Goal: Task Accomplishment & Management: Complete application form

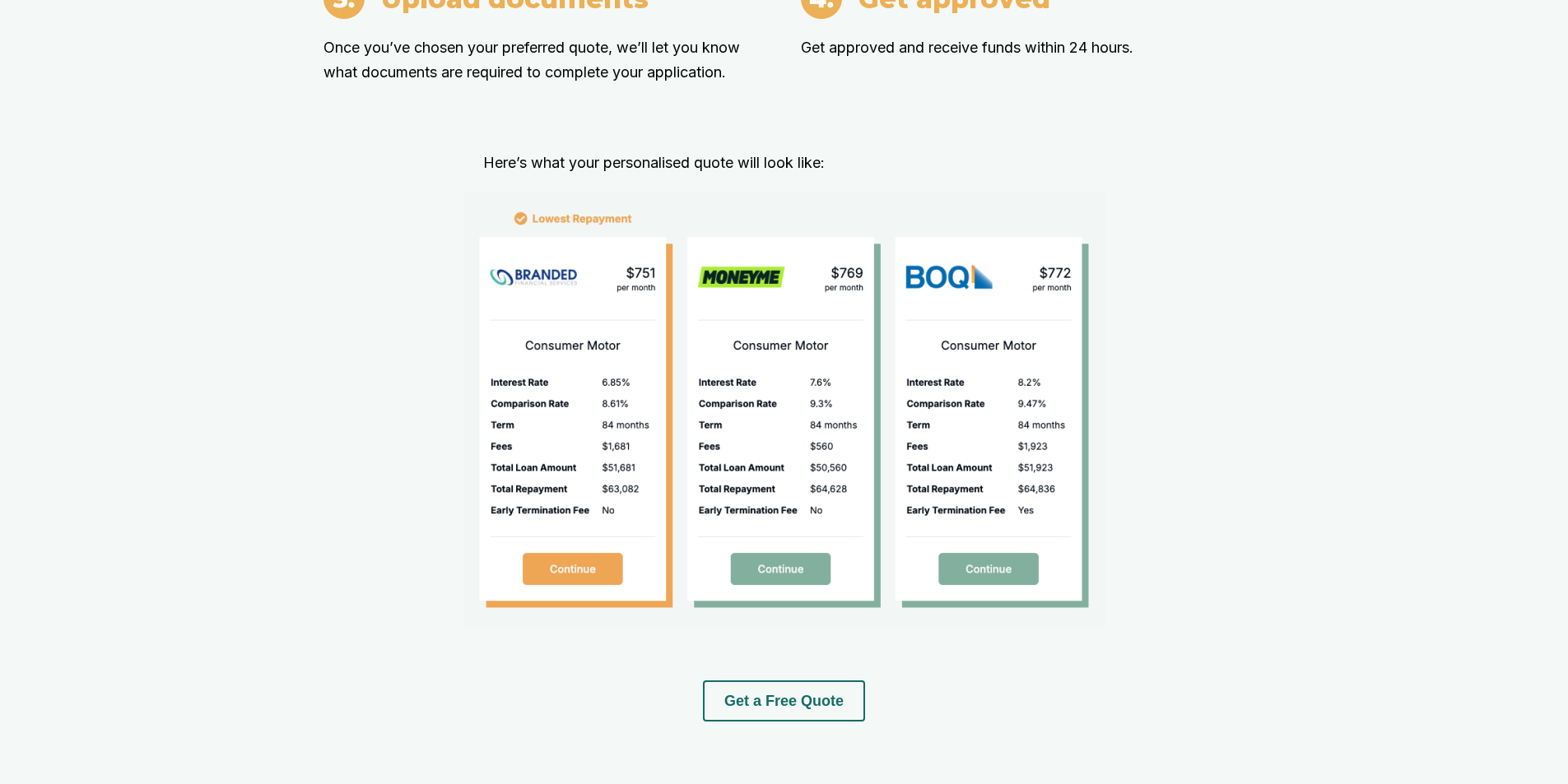
scroll to position [1975, 0]
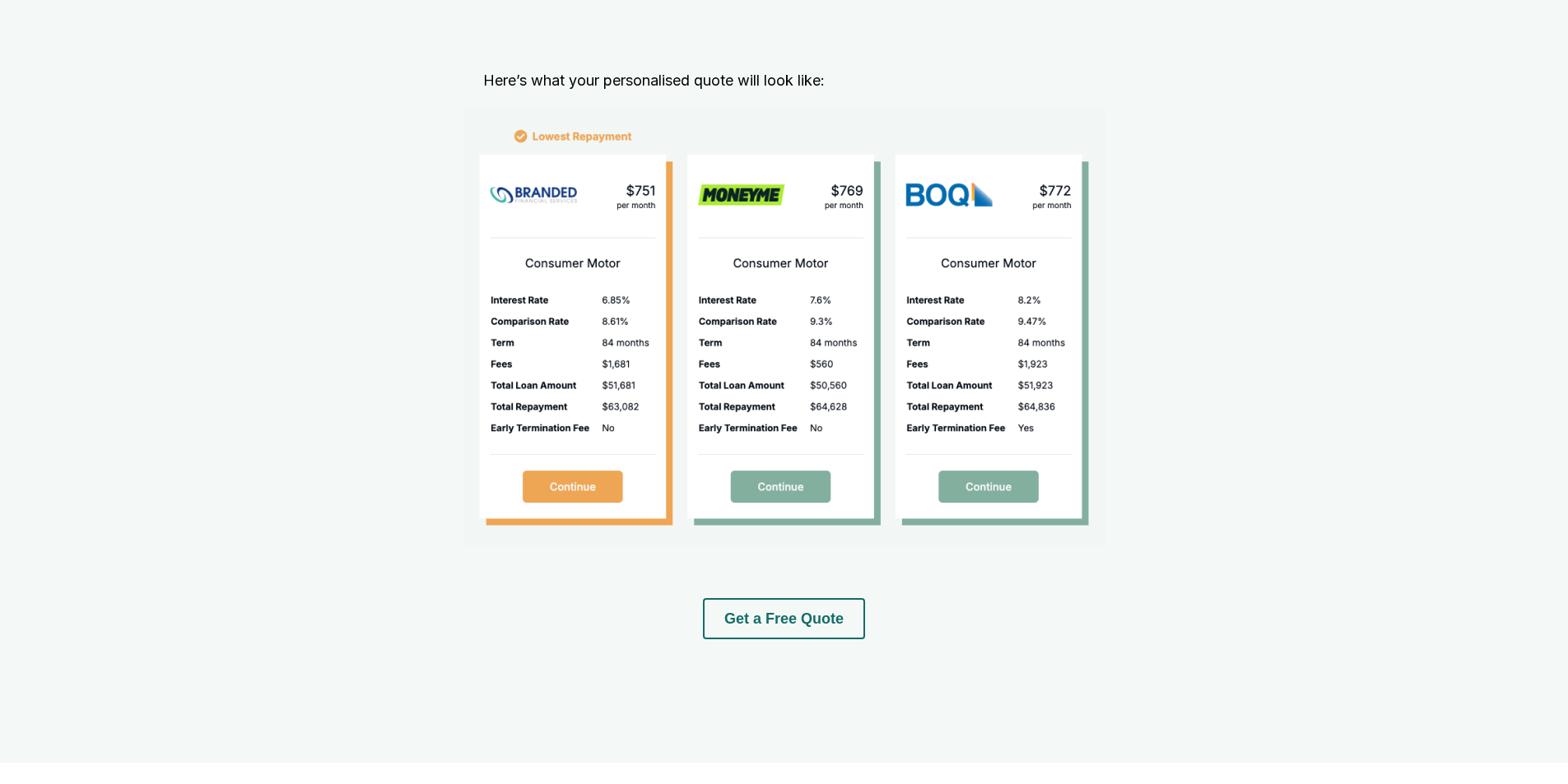
click at [728, 636] on button "Get a Free Quote" at bounding box center [784, 618] width 162 height 41
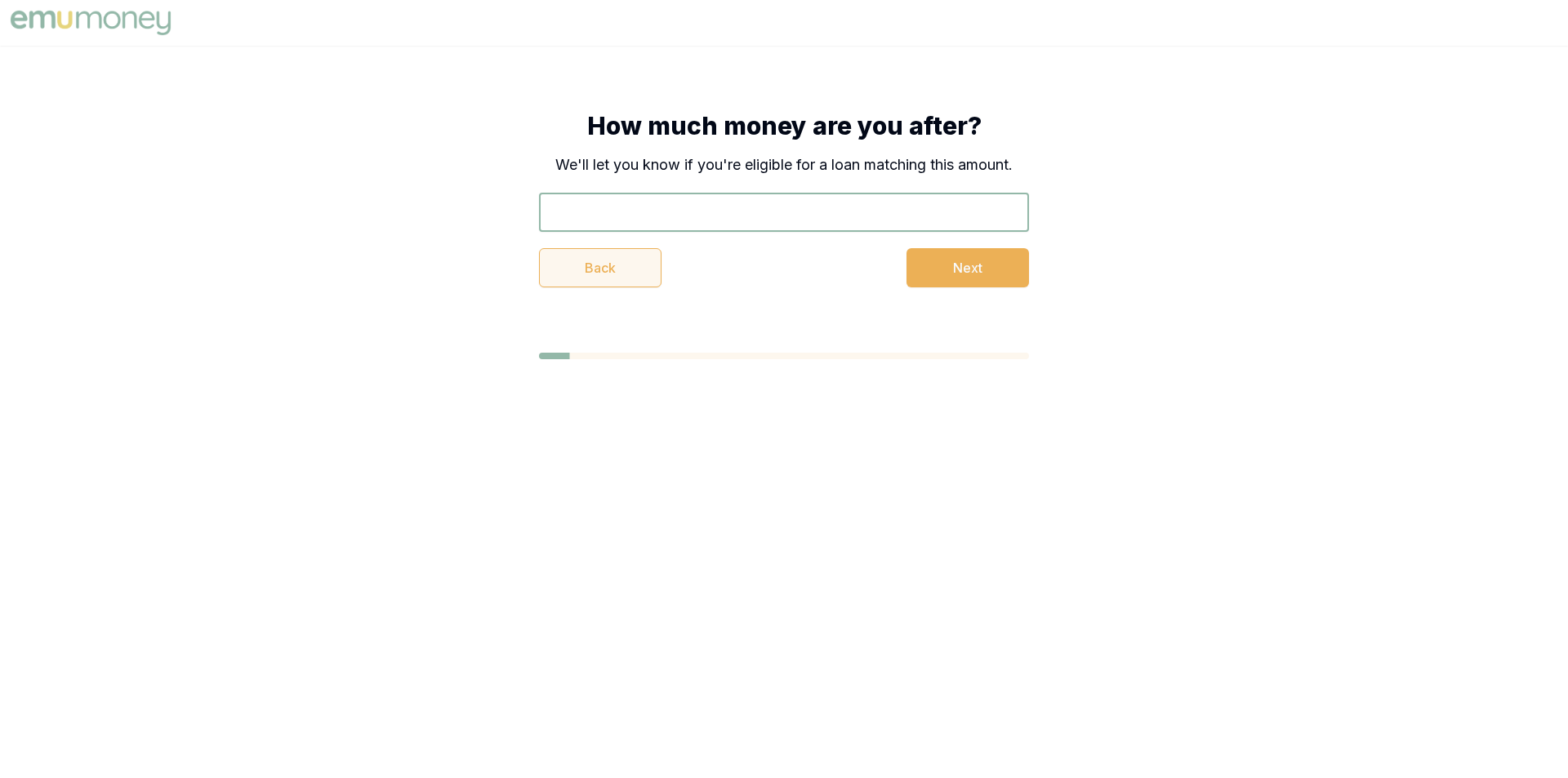
click at [643, 267] on button "Back" at bounding box center [600, 267] width 122 height 39
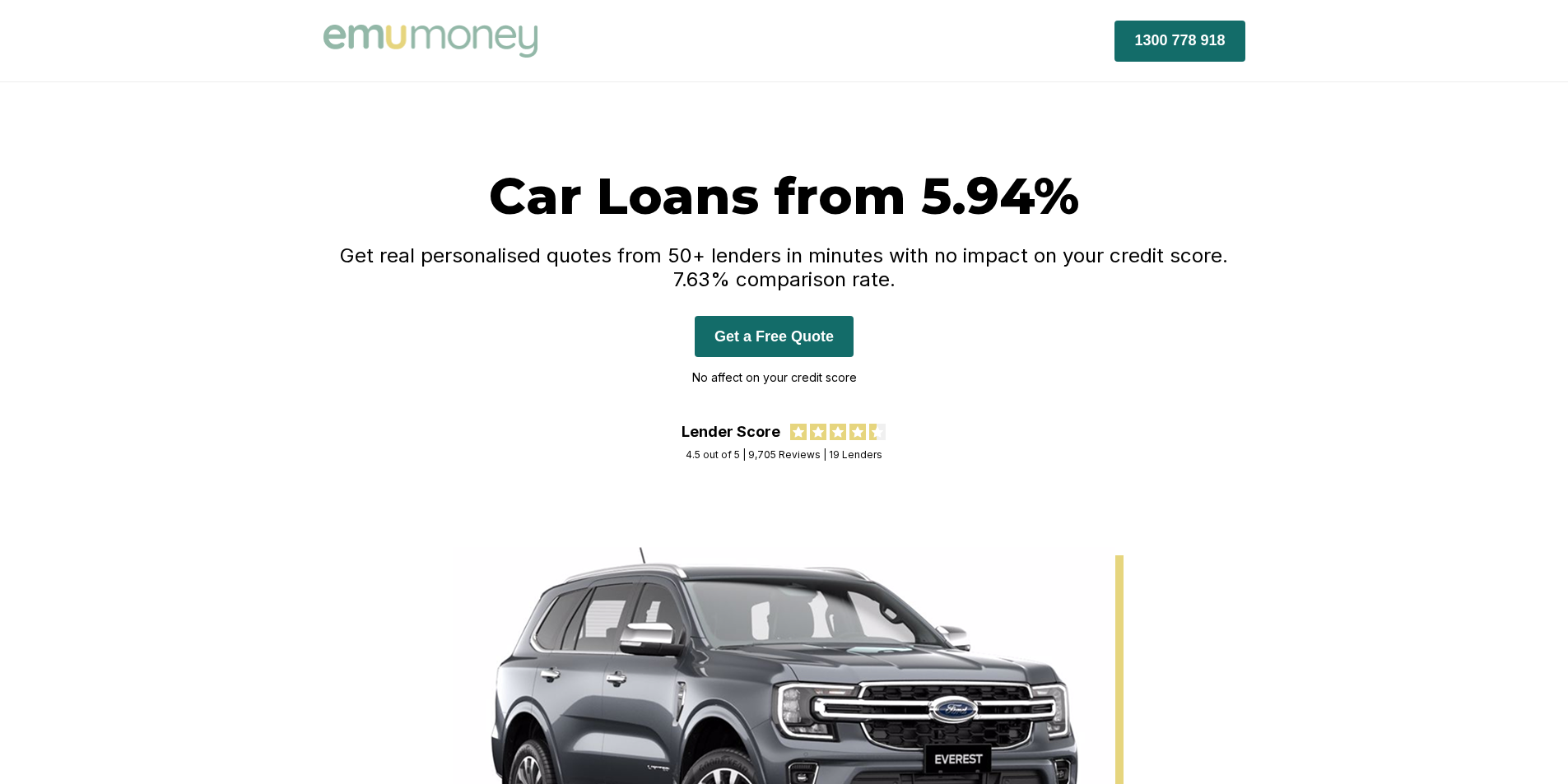
click at [835, 328] on button "Get a Free Quote" at bounding box center [774, 336] width 159 height 41
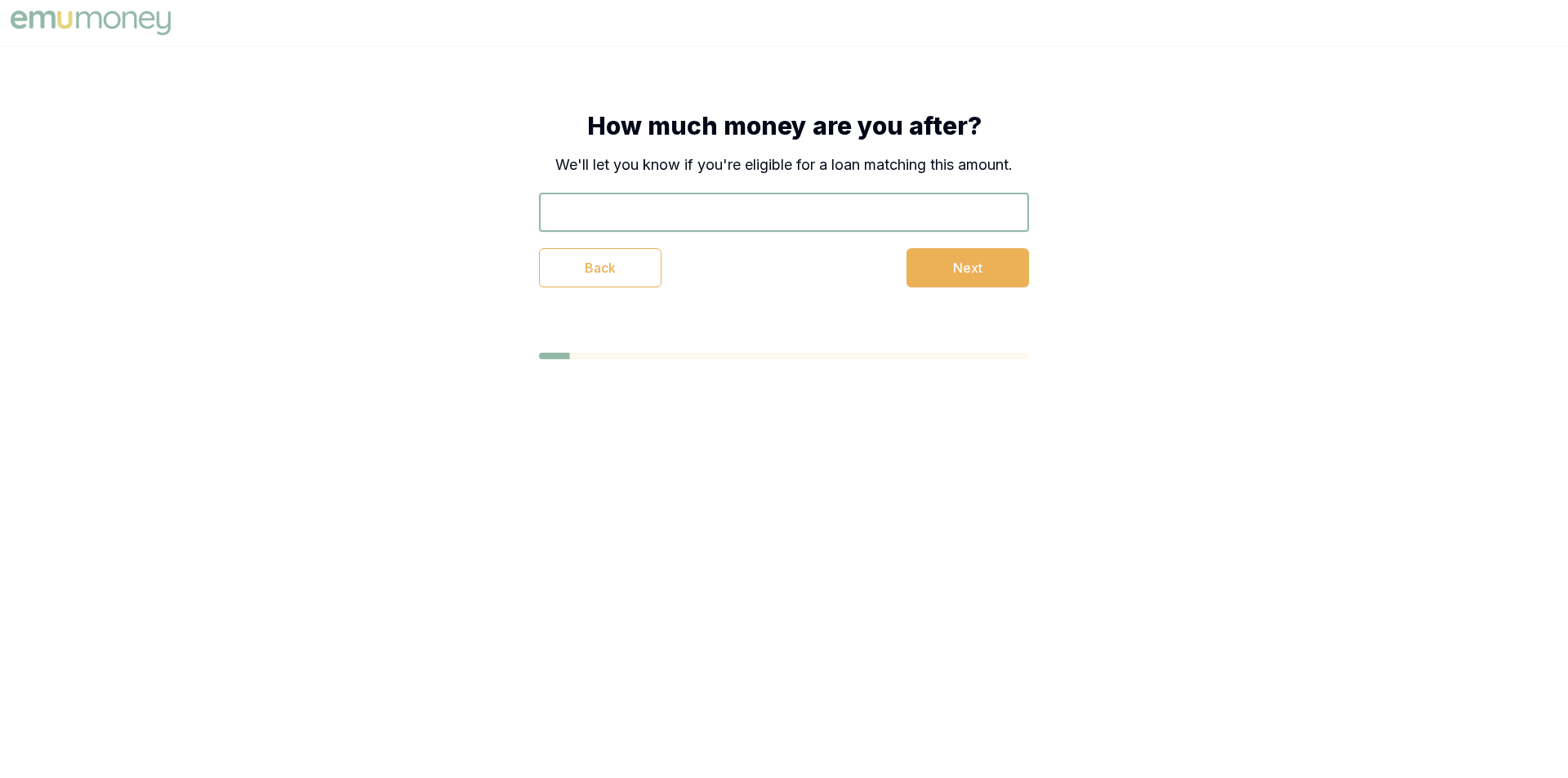
click at [744, 213] on input "text" at bounding box center [784, 212] width 490 height 39
type input "$30,000"
click at [1016, 279] on button "Next" at bounding box center [968, 267] width 122 height 39
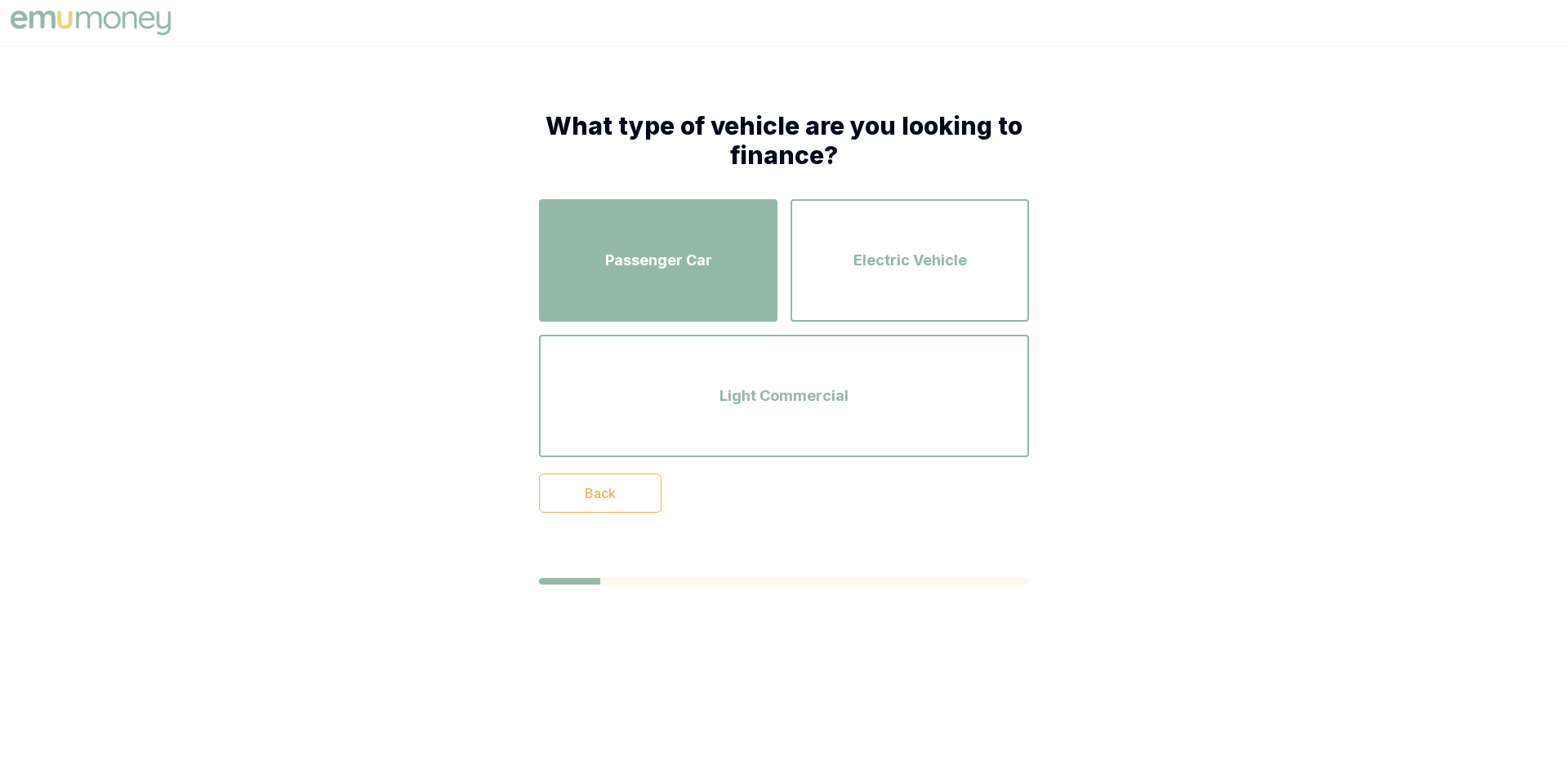
click at [633, 256] on span "Passenger Car" at bounding box center [658, 260] width 107 height 23
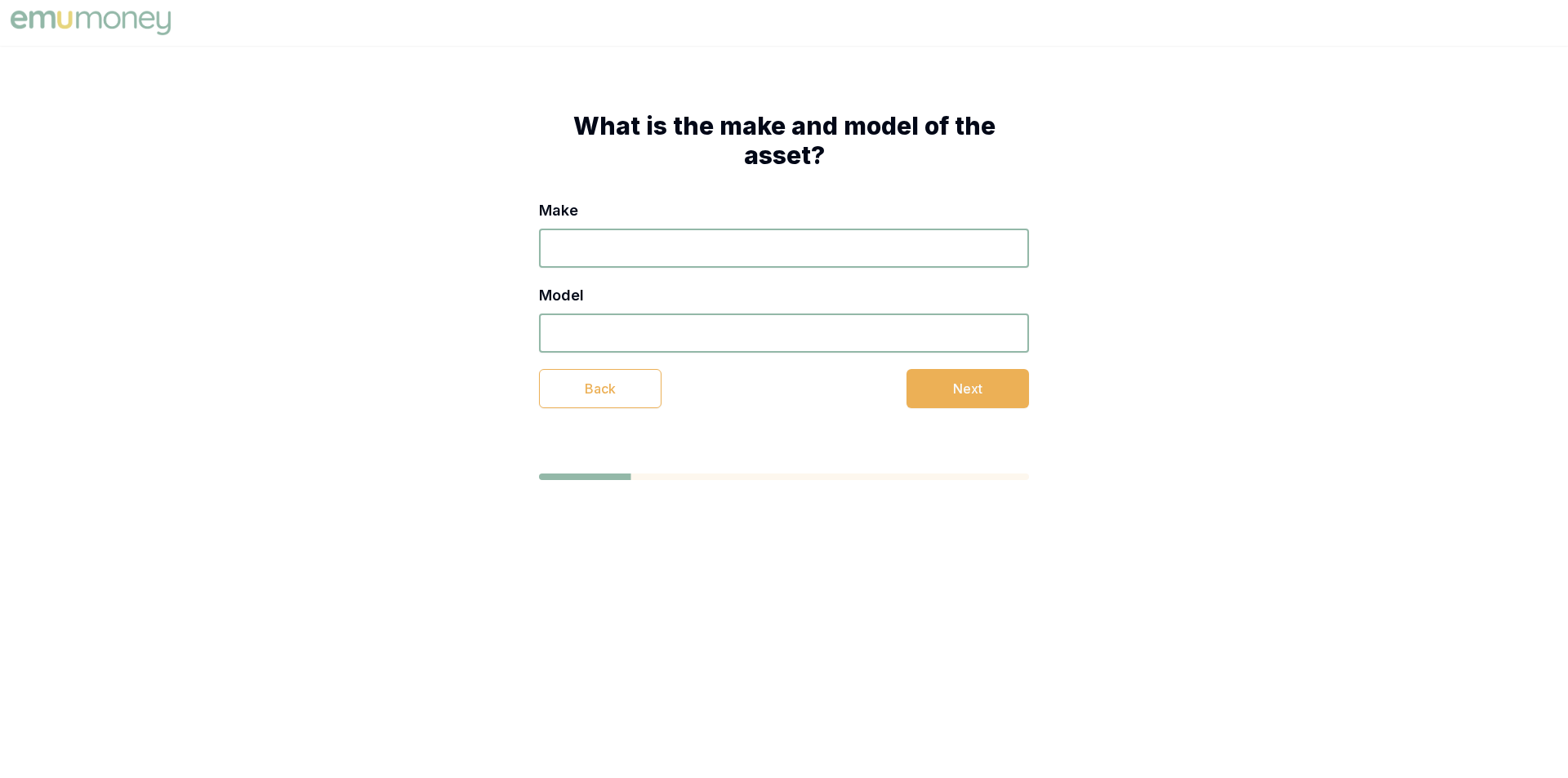
click at [654, 250] on input "Make" at bounding box center [784, 248] width 490 height 39
type input "HAVAL GWM"
click at [649, 345] on input "Model" at bounding box center [784, 332] width 490 height 39
type input "G"
type input "H6"
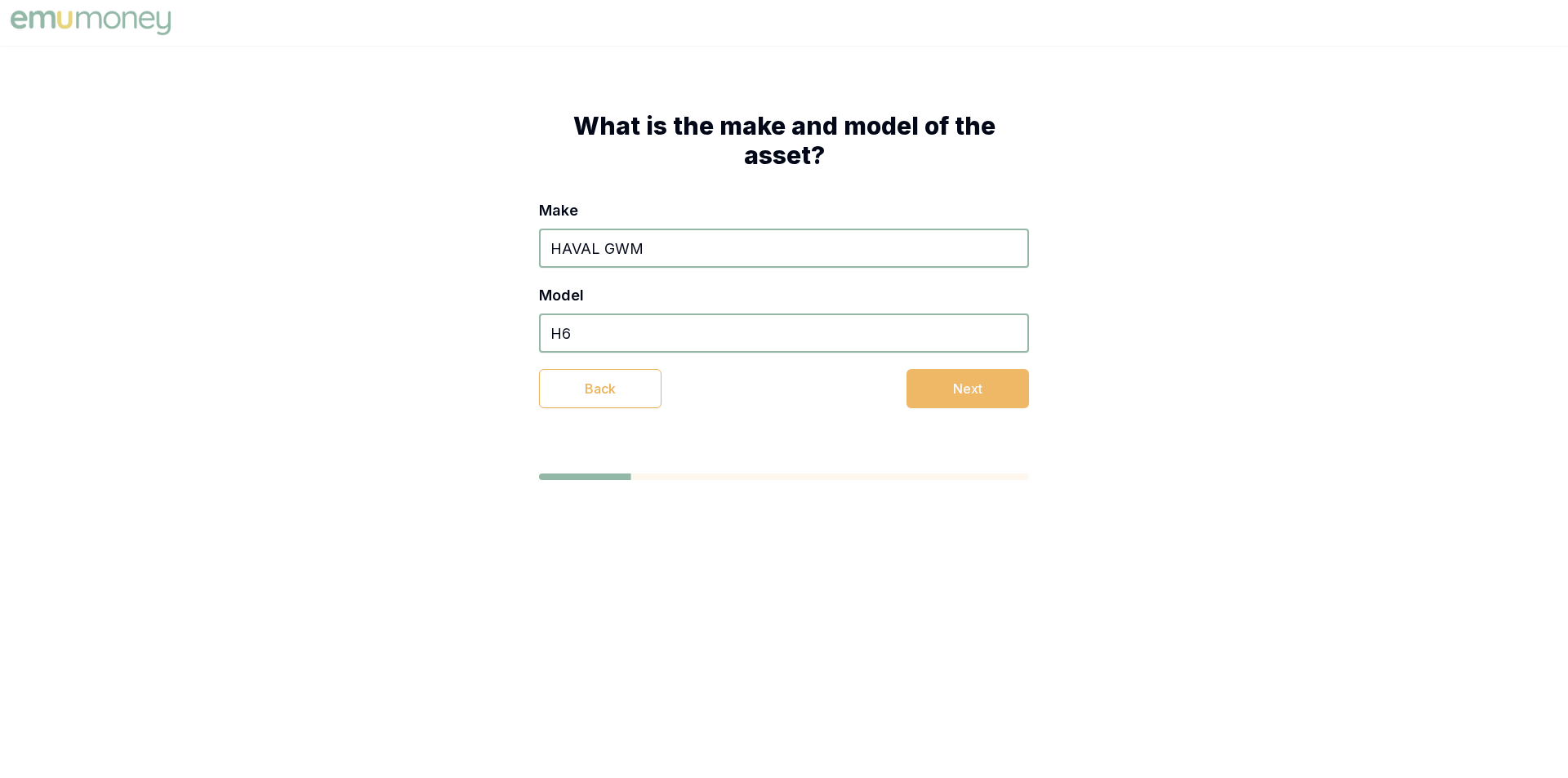
click at [979, 387] on button "Next" at bounding box center [968, 389] width 122 height 39
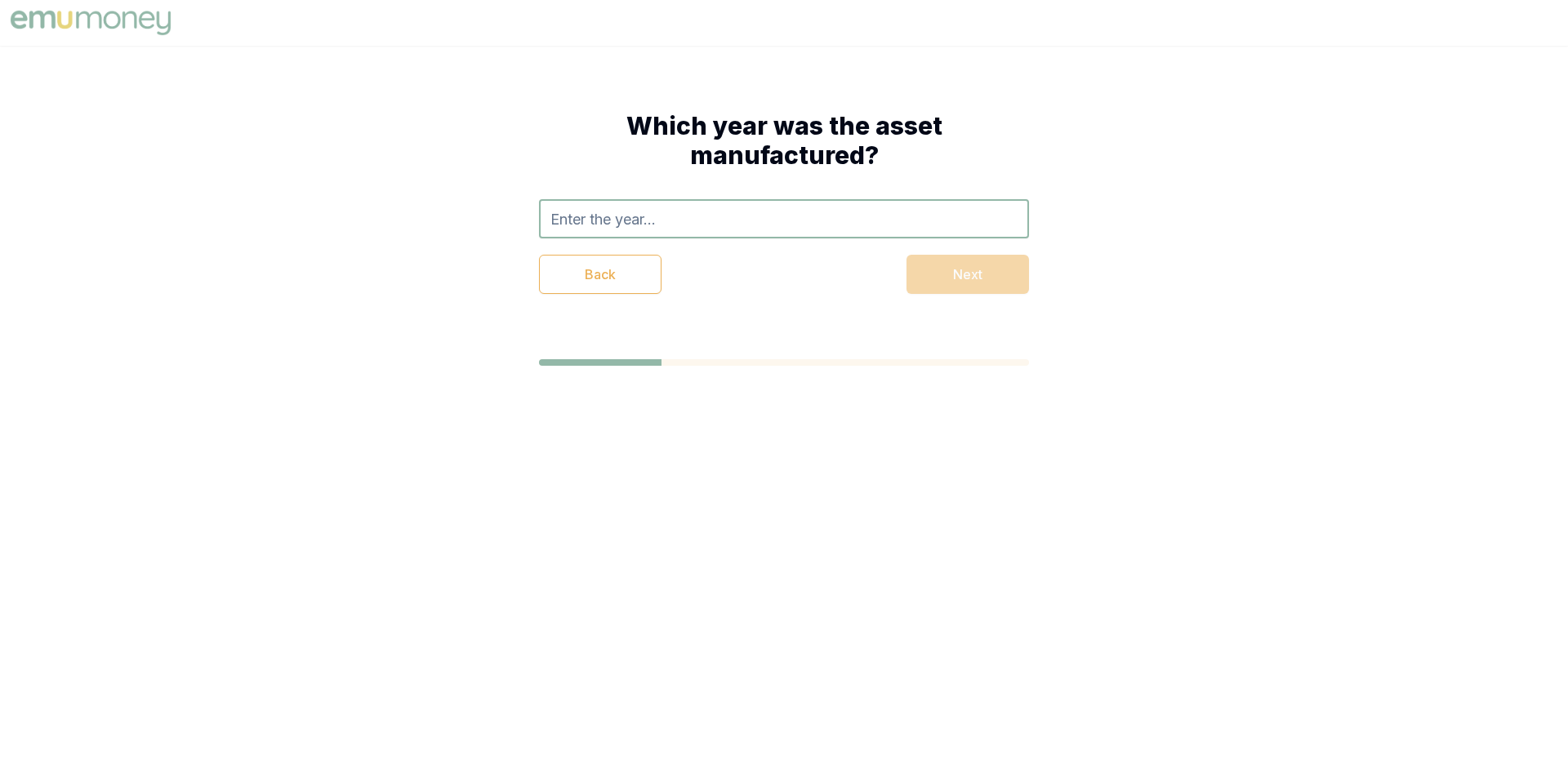
click at [784, 224] on input "text" at bounding box center [784, 218] width 490 height 39
type input "2025"
click at [934, 289] on div "Back Next" at bounding box center [784, 274] width 490 height 39
click at [1251, 286] on div "Which year was the asset manufactured? 2025 2025 Back Next" at bounding box center [784, 238] width 1568 height 385
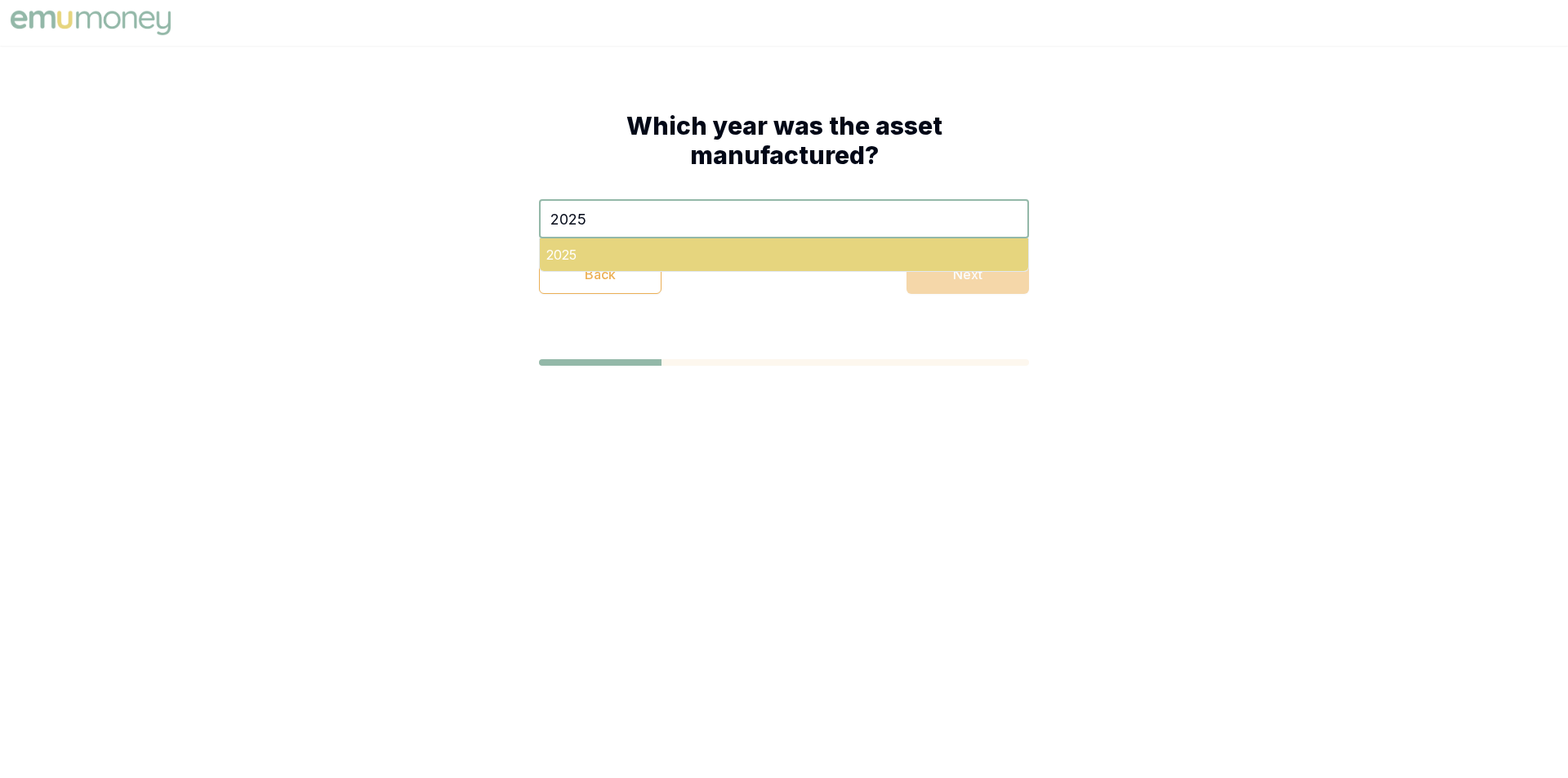
click at [736, 257] on div "2025" at bounding box center [784, 255] width 489 height 33
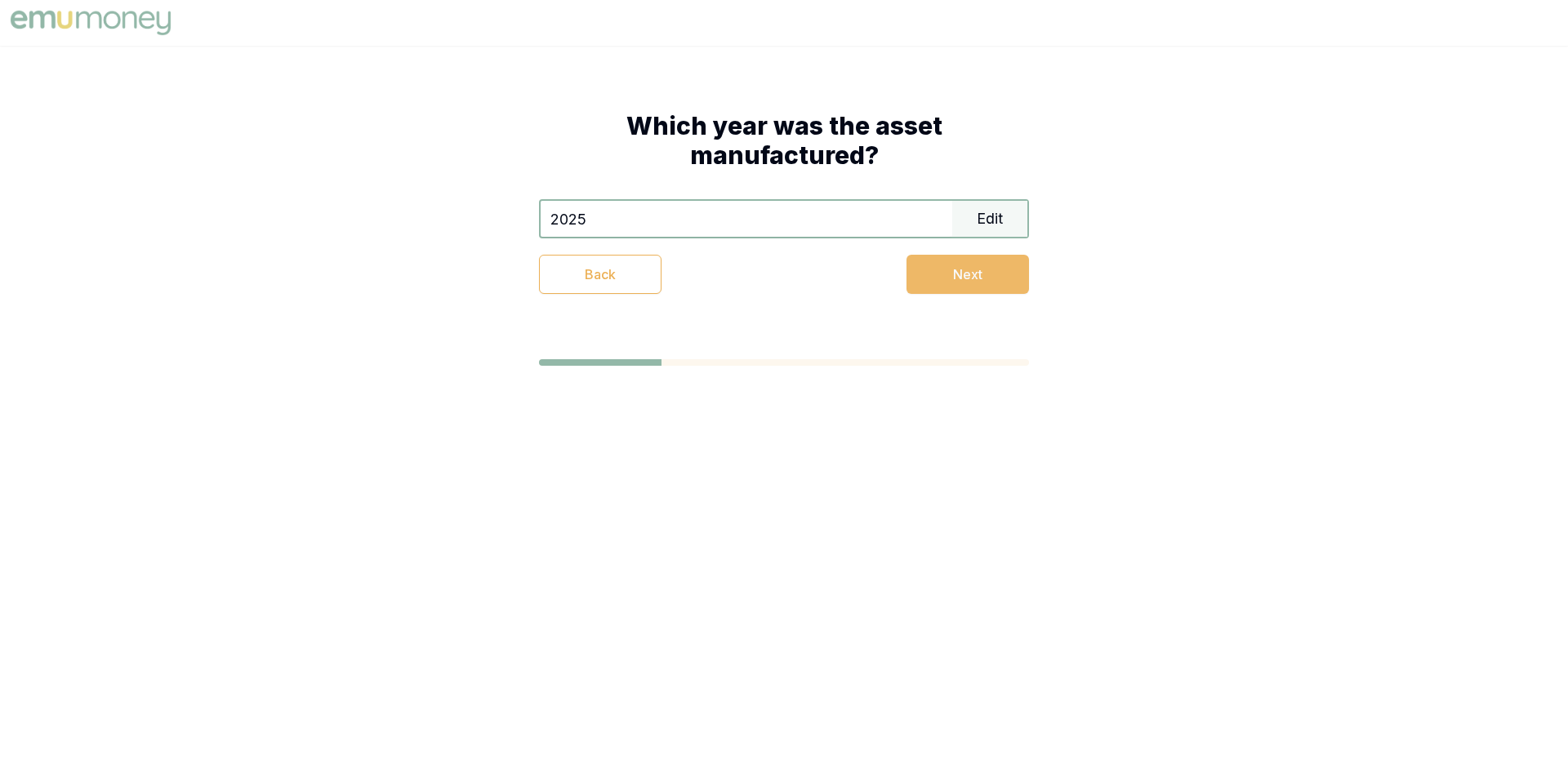
click at [973, 270] on button "Next" at bounding box center [968, 274] width 122 height 39
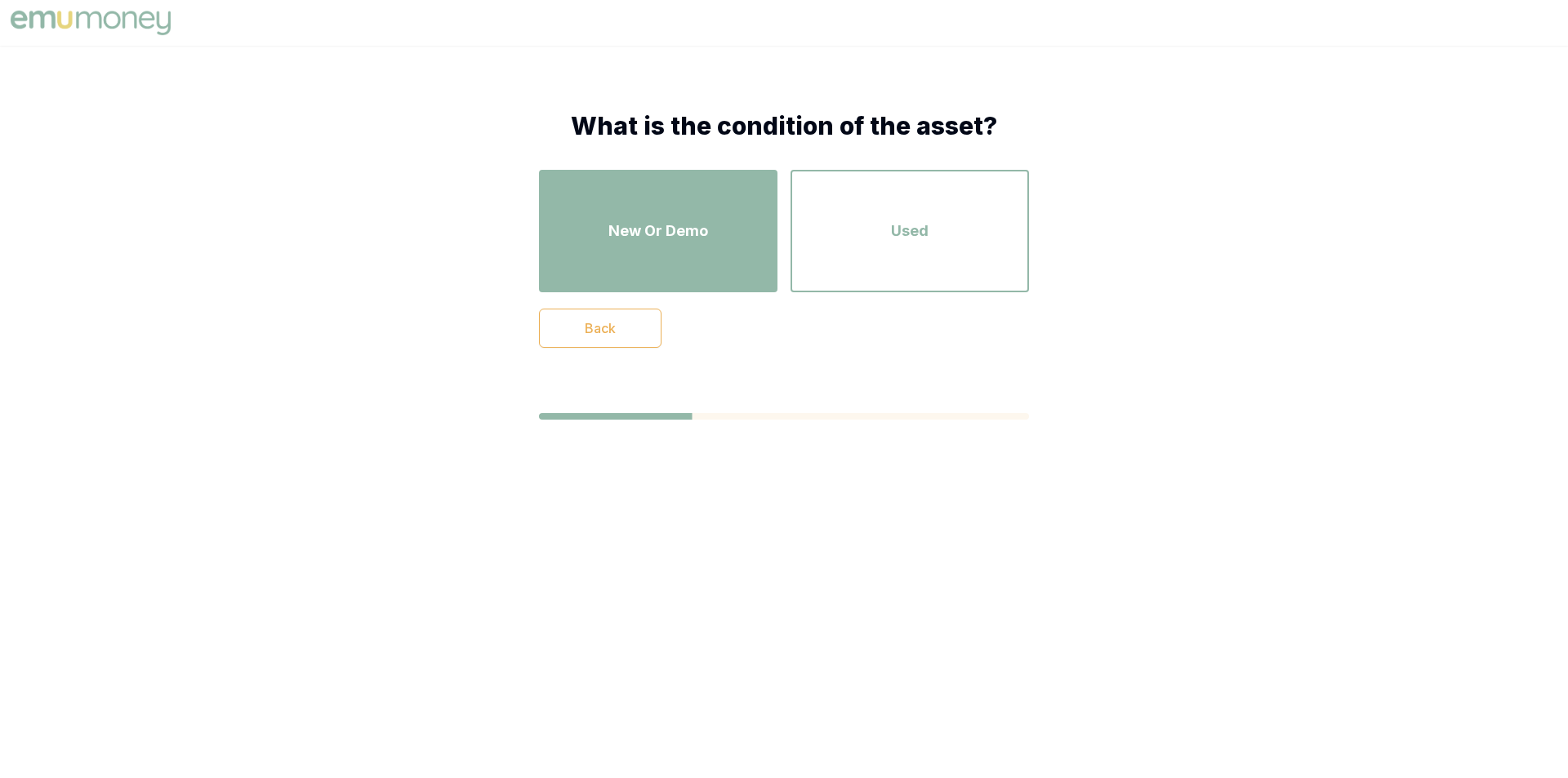
click at [680, 273] on div "New Or Demo" at bounding box center [658, 231] width 209 height 93
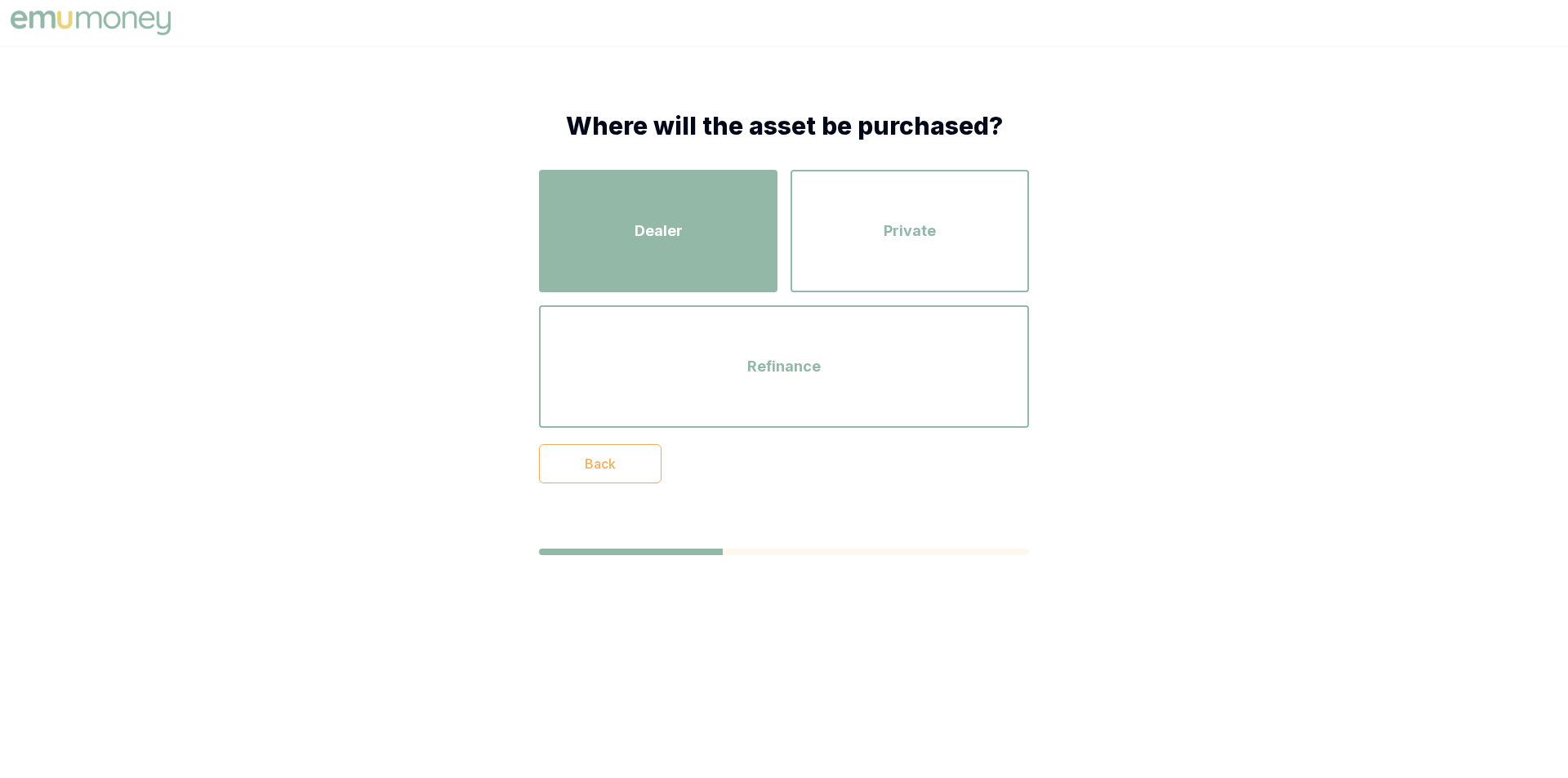
click at [611, 238] on div "Dealer" at bounding box center [658, 231] width 209 height 93
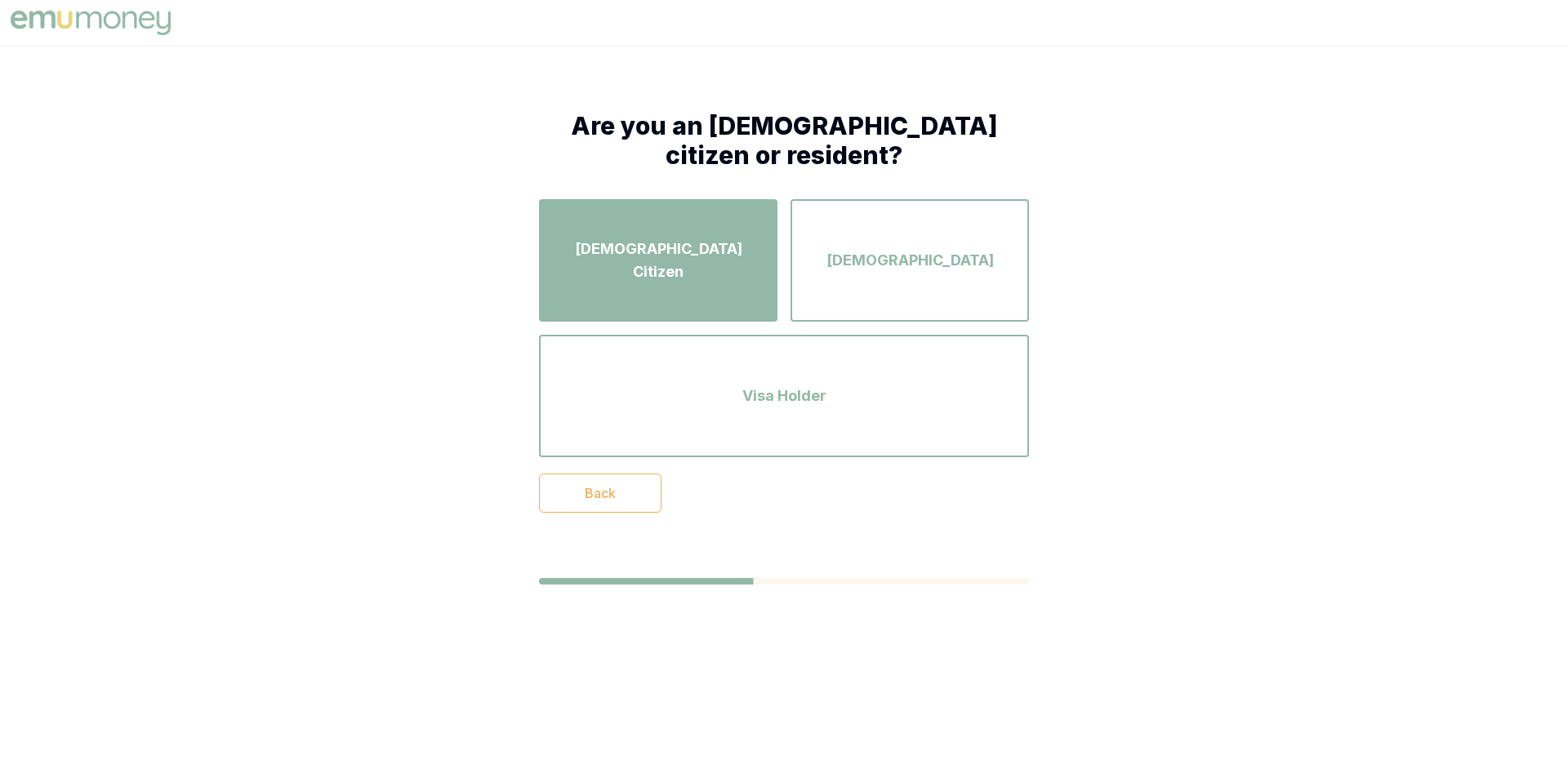
click at [713, 282] on div "Australian Citizen" at bounding box center [658, 260] width 209 height 93
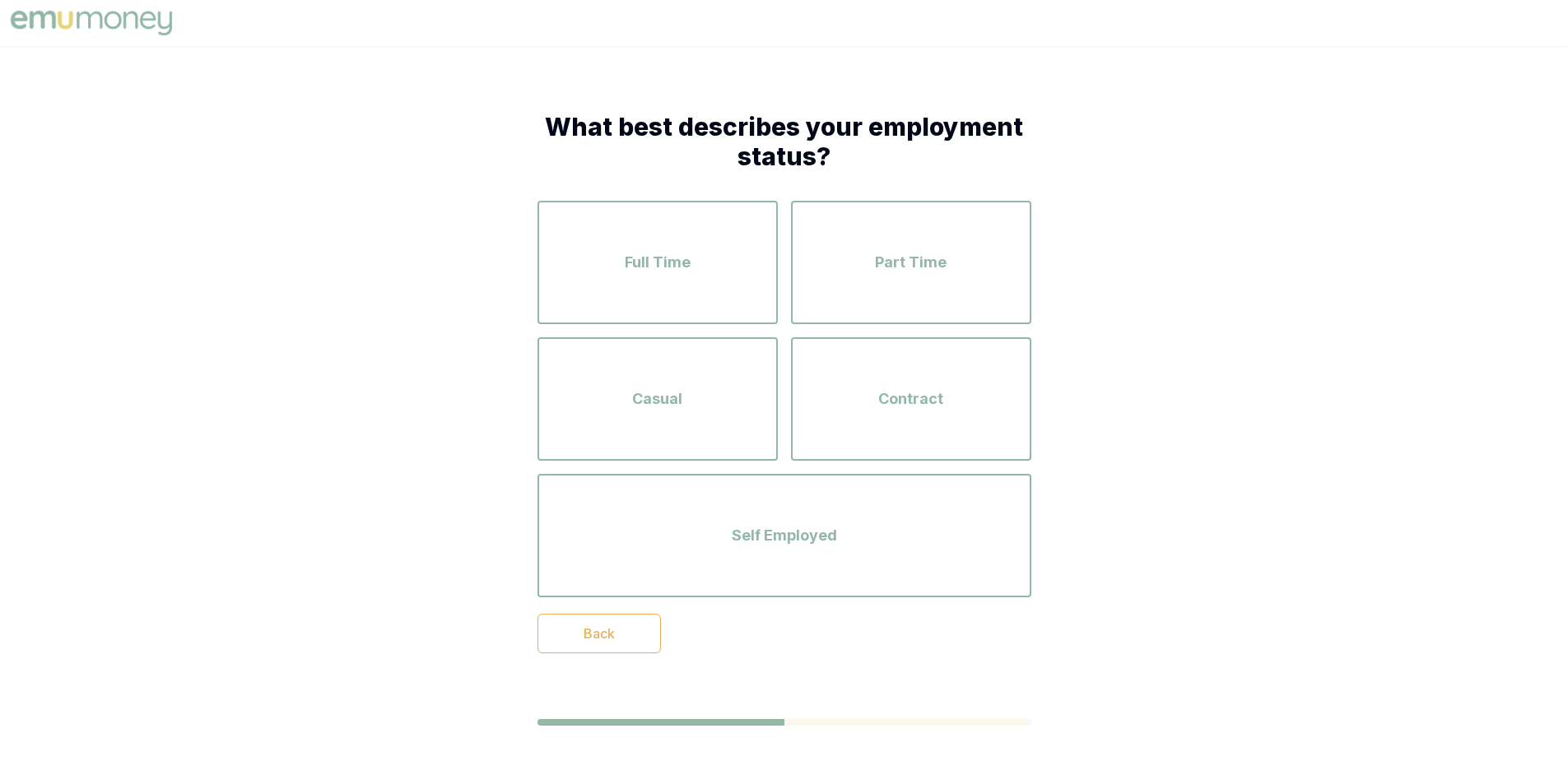
click at [719, 284] on div "Full Time" at bounding box center [657, 262] width 211 height 94
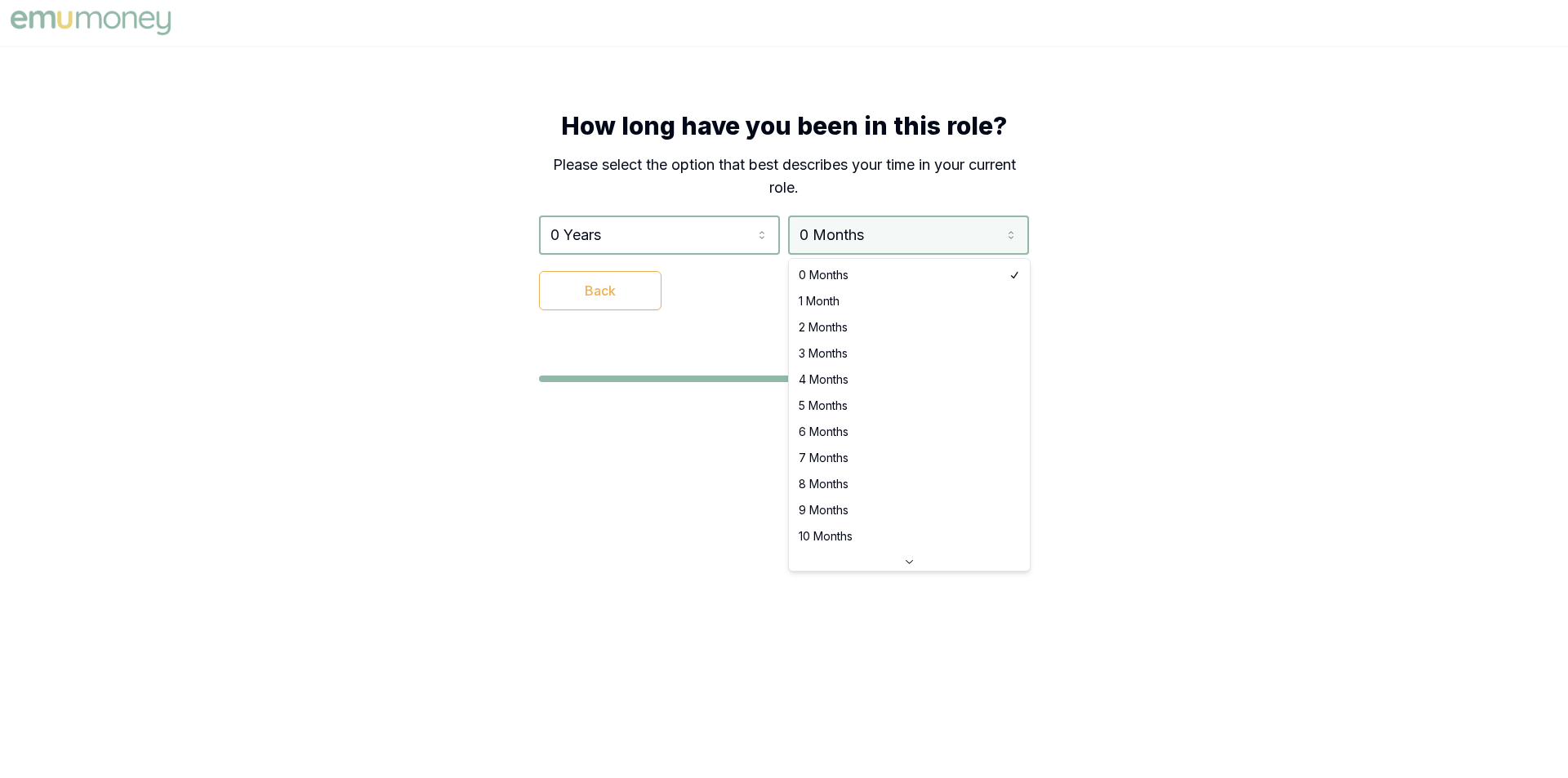
click at [878, 241] on html "How long have you been in this role? Please select the option that best describ…" at bounding box center [784, 389] width 1568 height 778
select select "3"
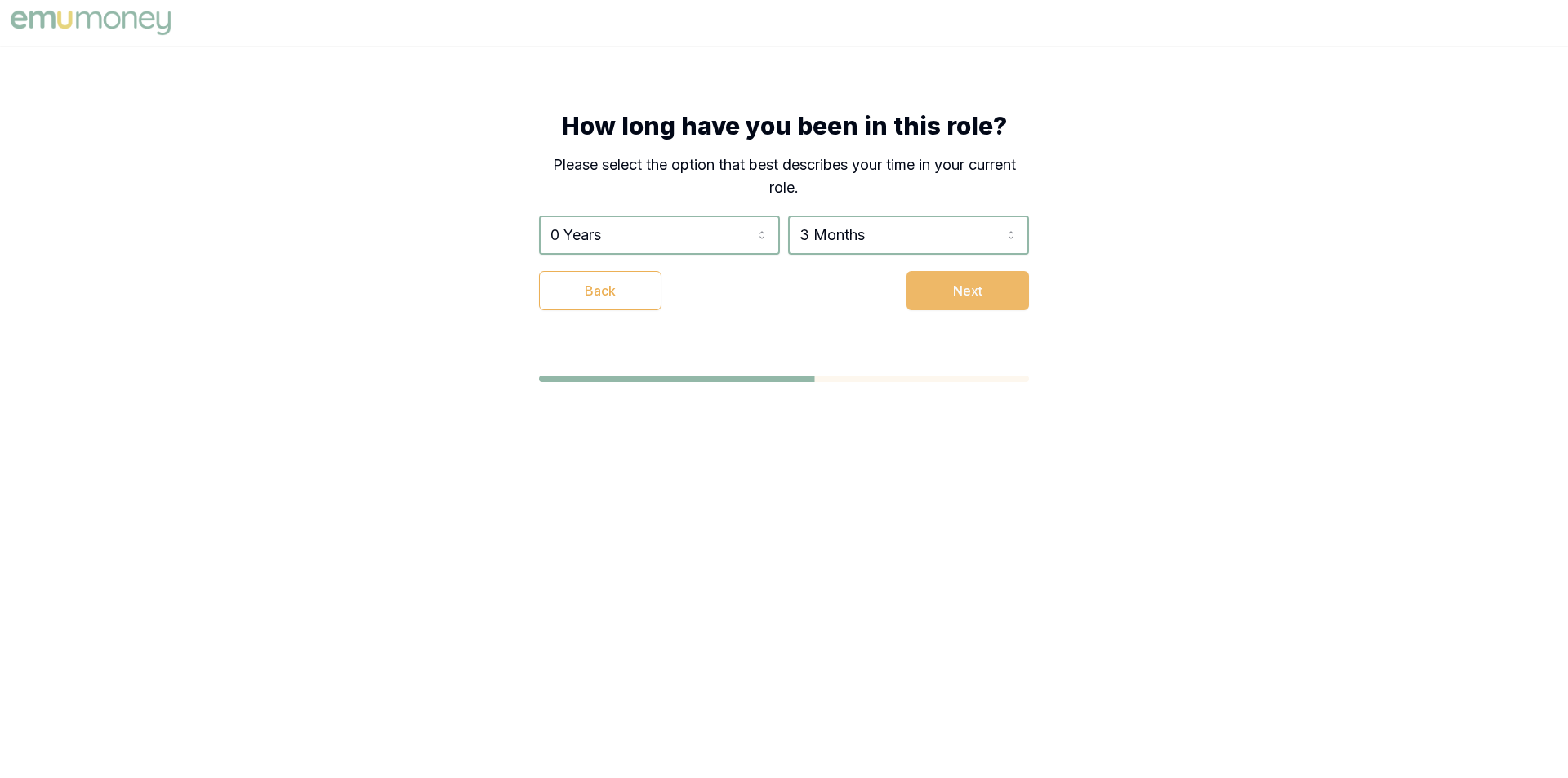
click at [947, 292] on button "Next" at bounding box center [968, 290] width 122 height 39
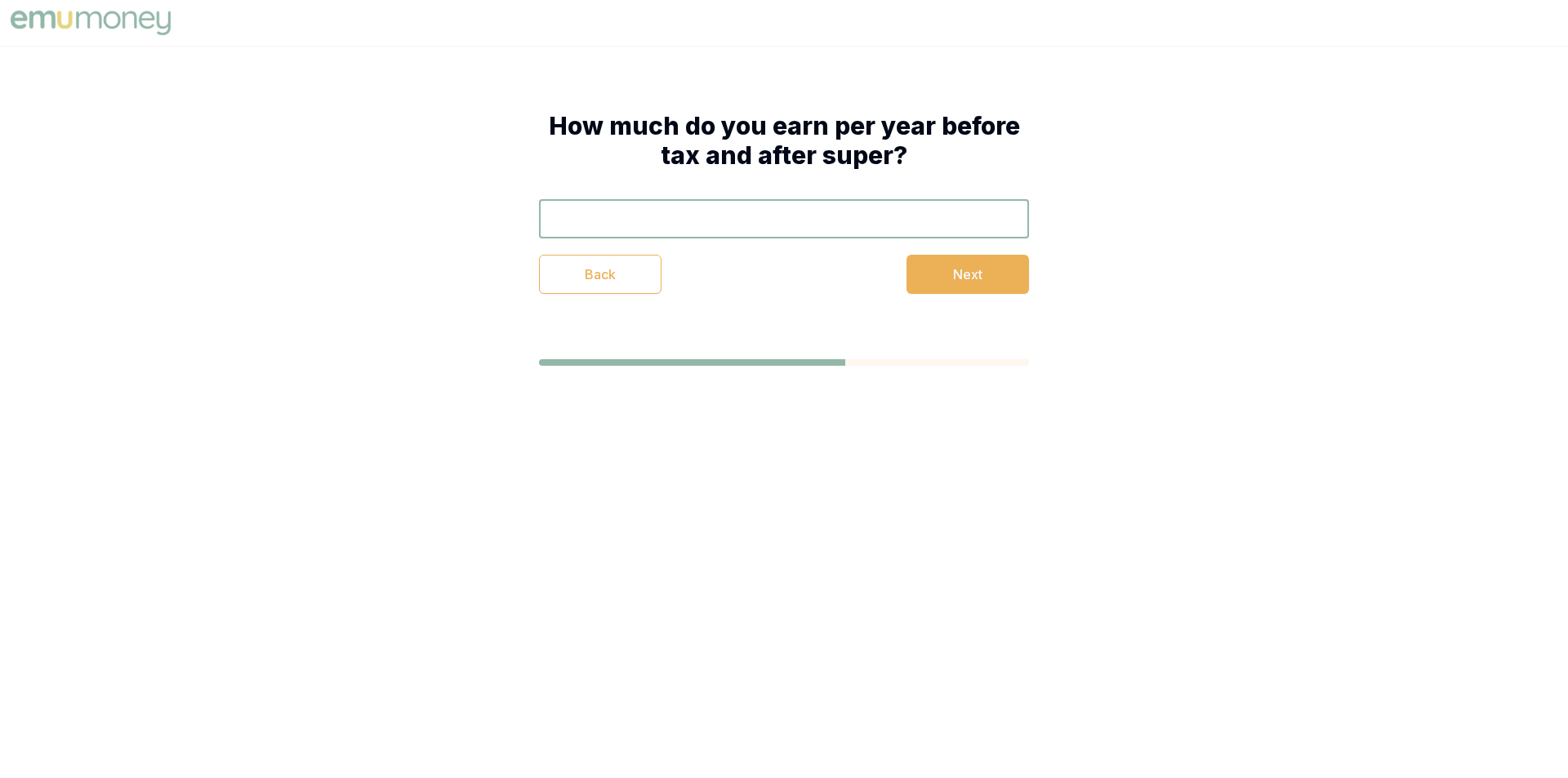
click at [788, 215] on input "text" at bounding box center [784, 218] width 490 height 39
type input "$85,000"
click at [953, 278] on button "Next" at bounding box center [968, 274] width 122 height 39
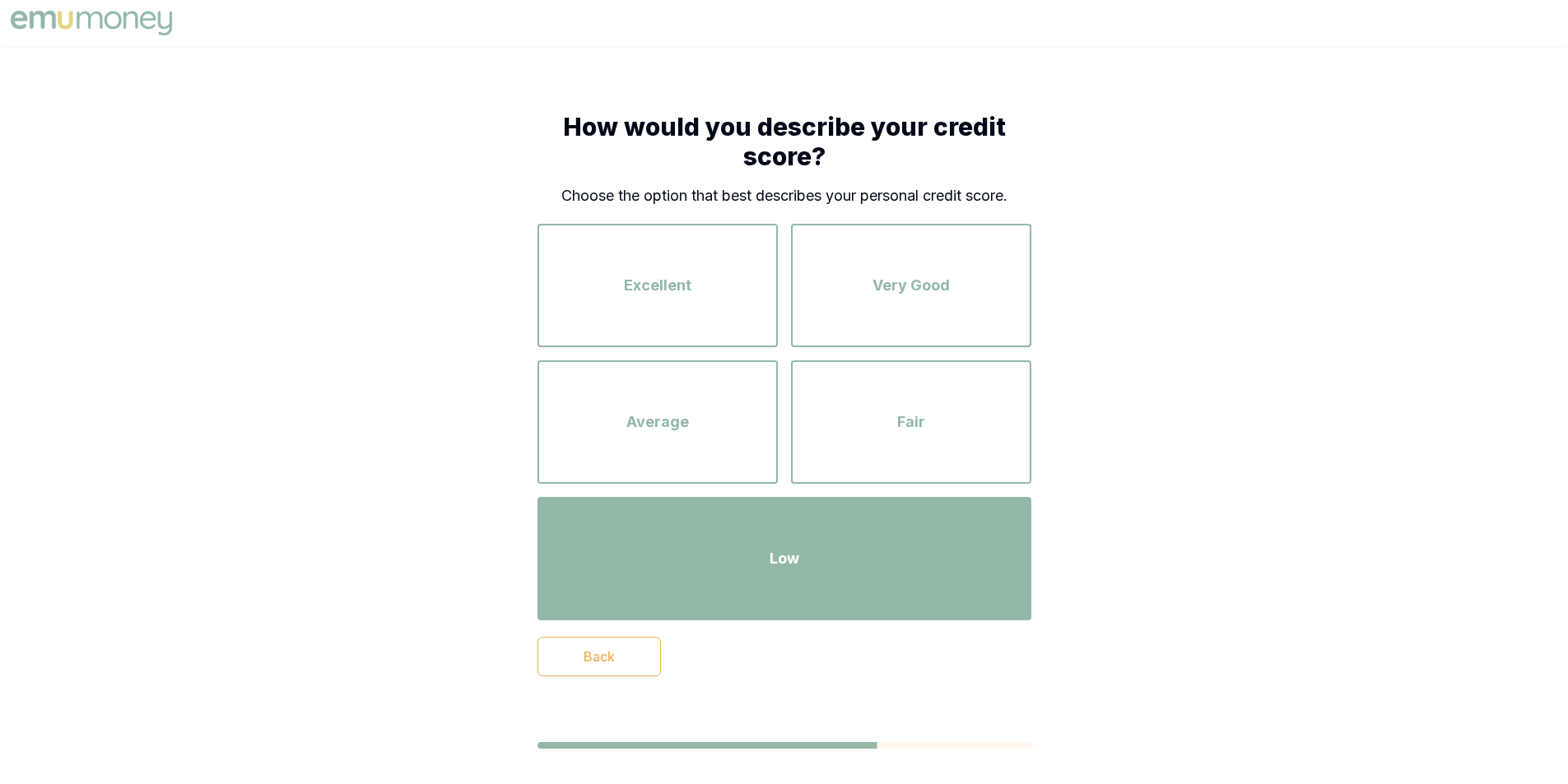
click at [840, 569] on div "Low" at bounding box center [784, 558] width 464 height 94
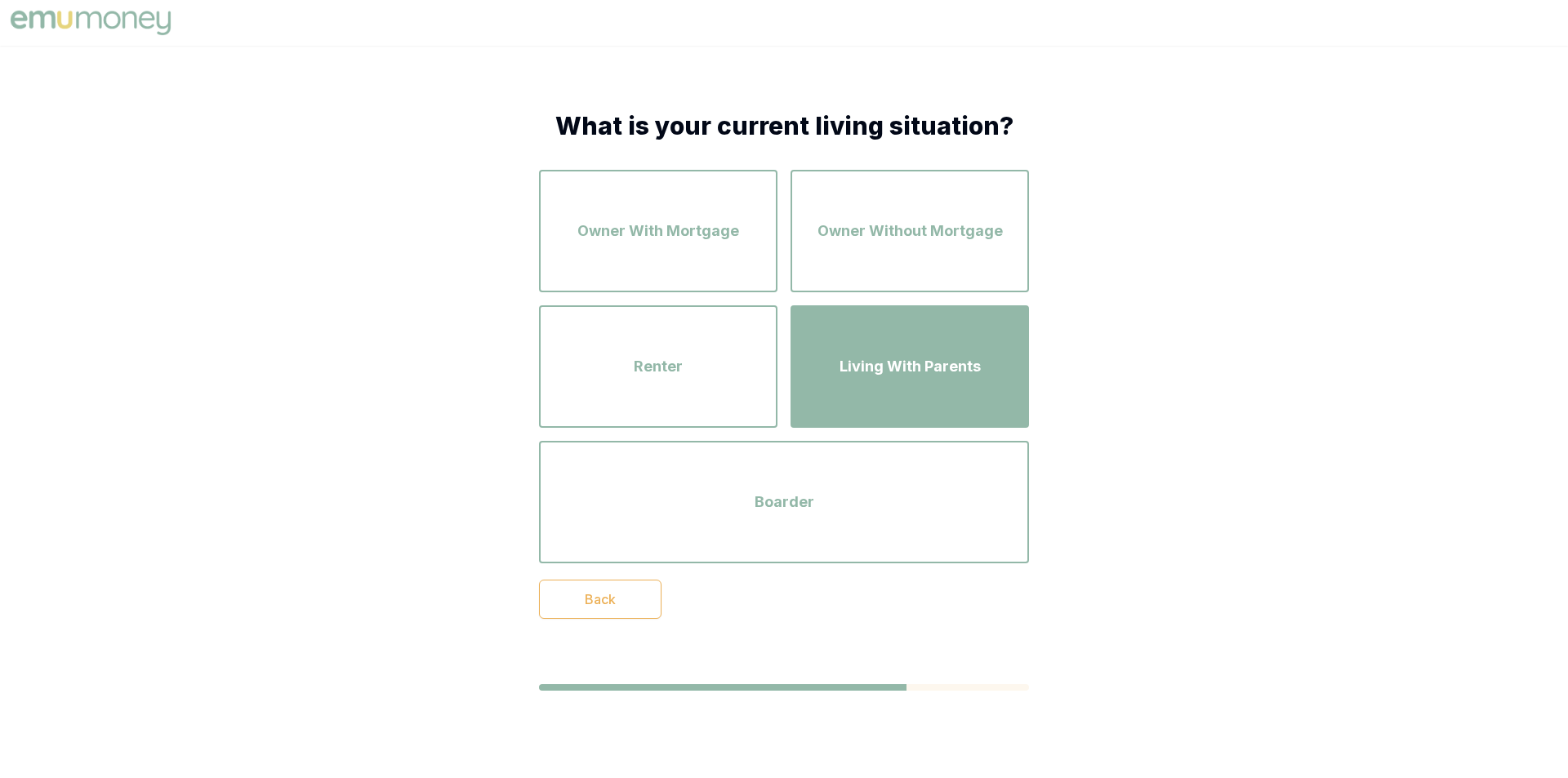
click at [928, 382] on div "Living With Parents" at bounding box center [909, 366] width 209 height 93
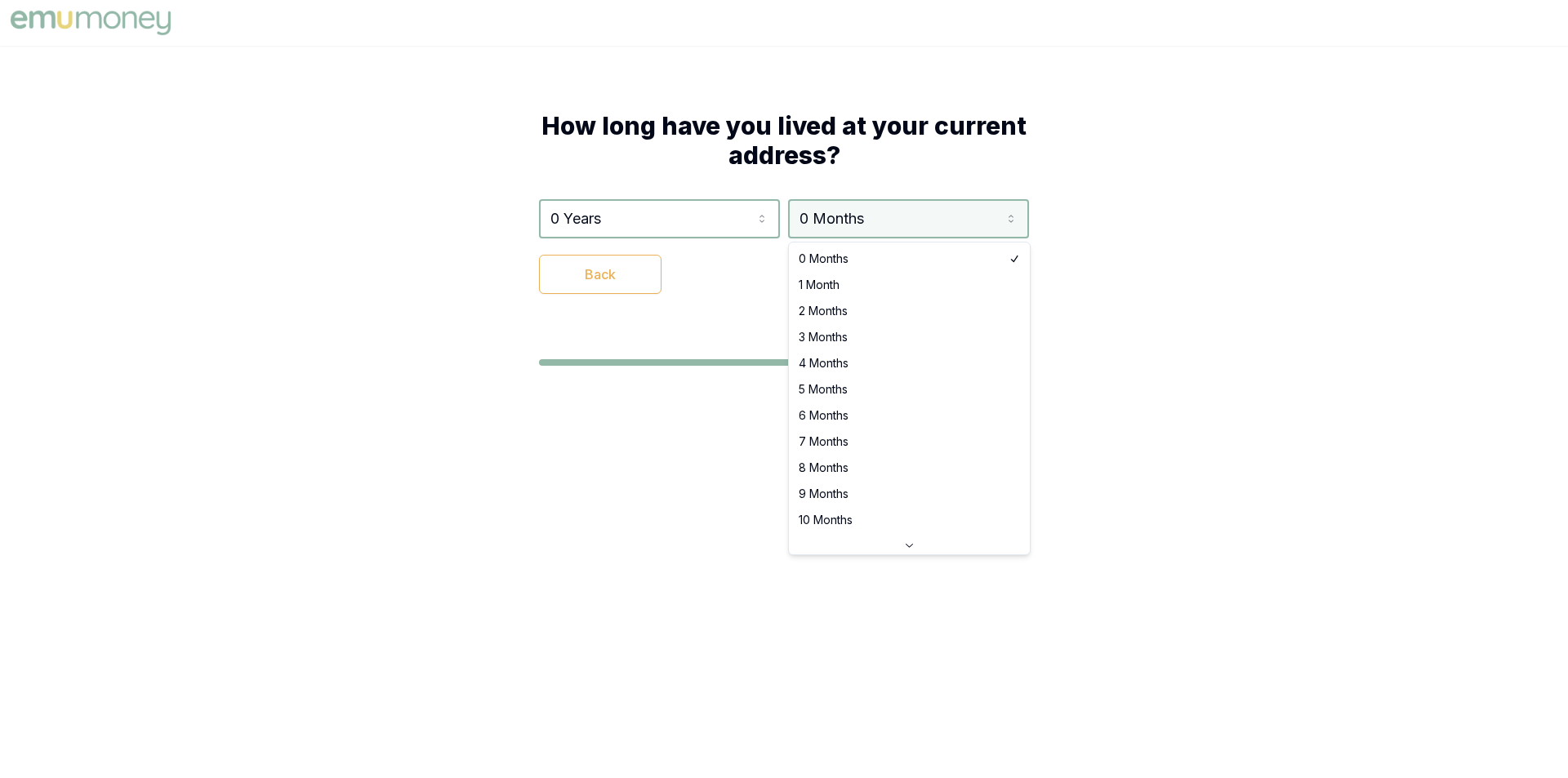
click at [855, 229] on html "How long have you lived at your current address? 0 Years 0 Years 1 Year 2 Years…" at bounding box center [784, 389] width 1568 height 778
select select "8"
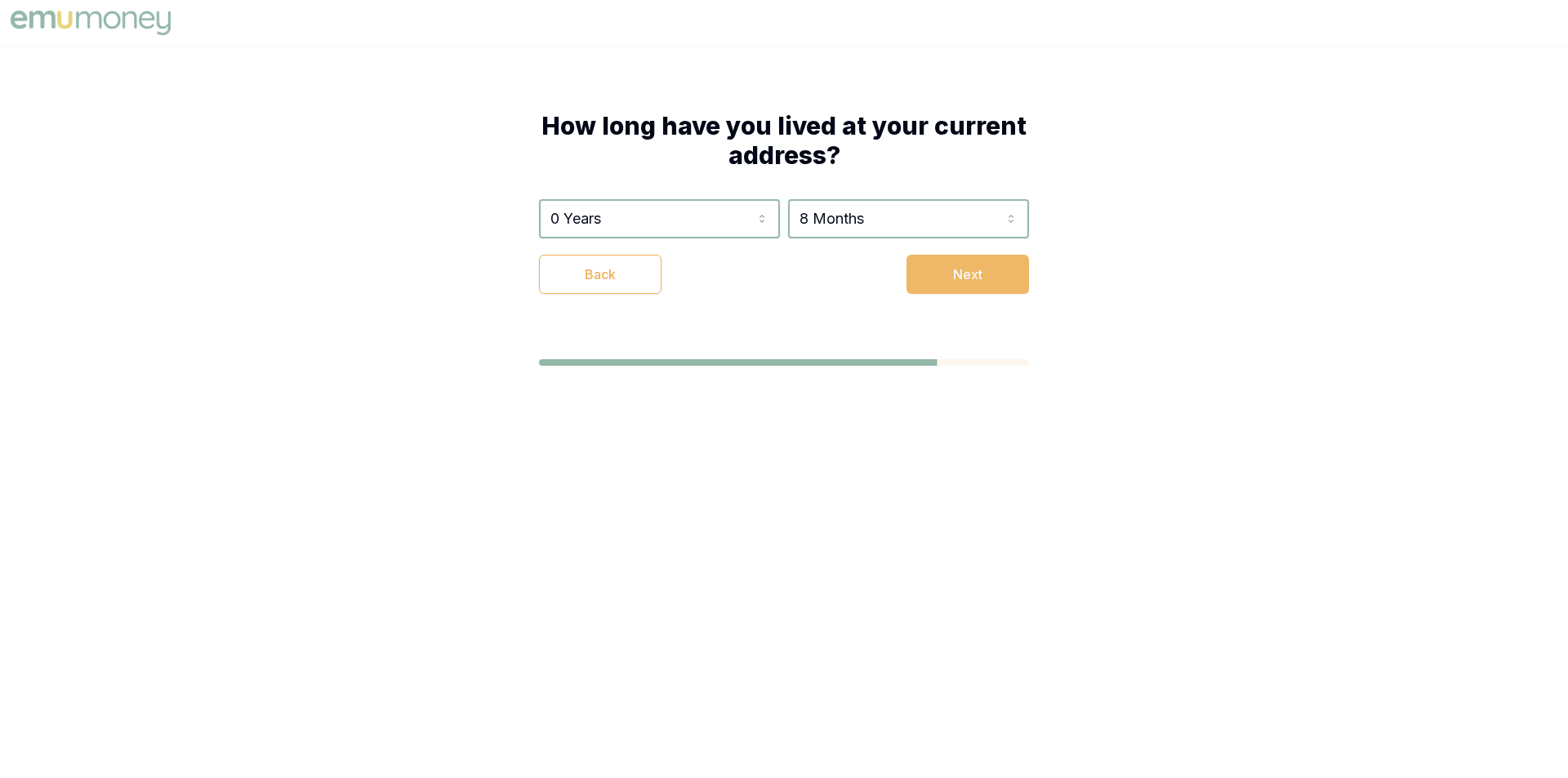
click at [962, 286] on button "Next" at bounding box center [968, 274] width 122 height 39
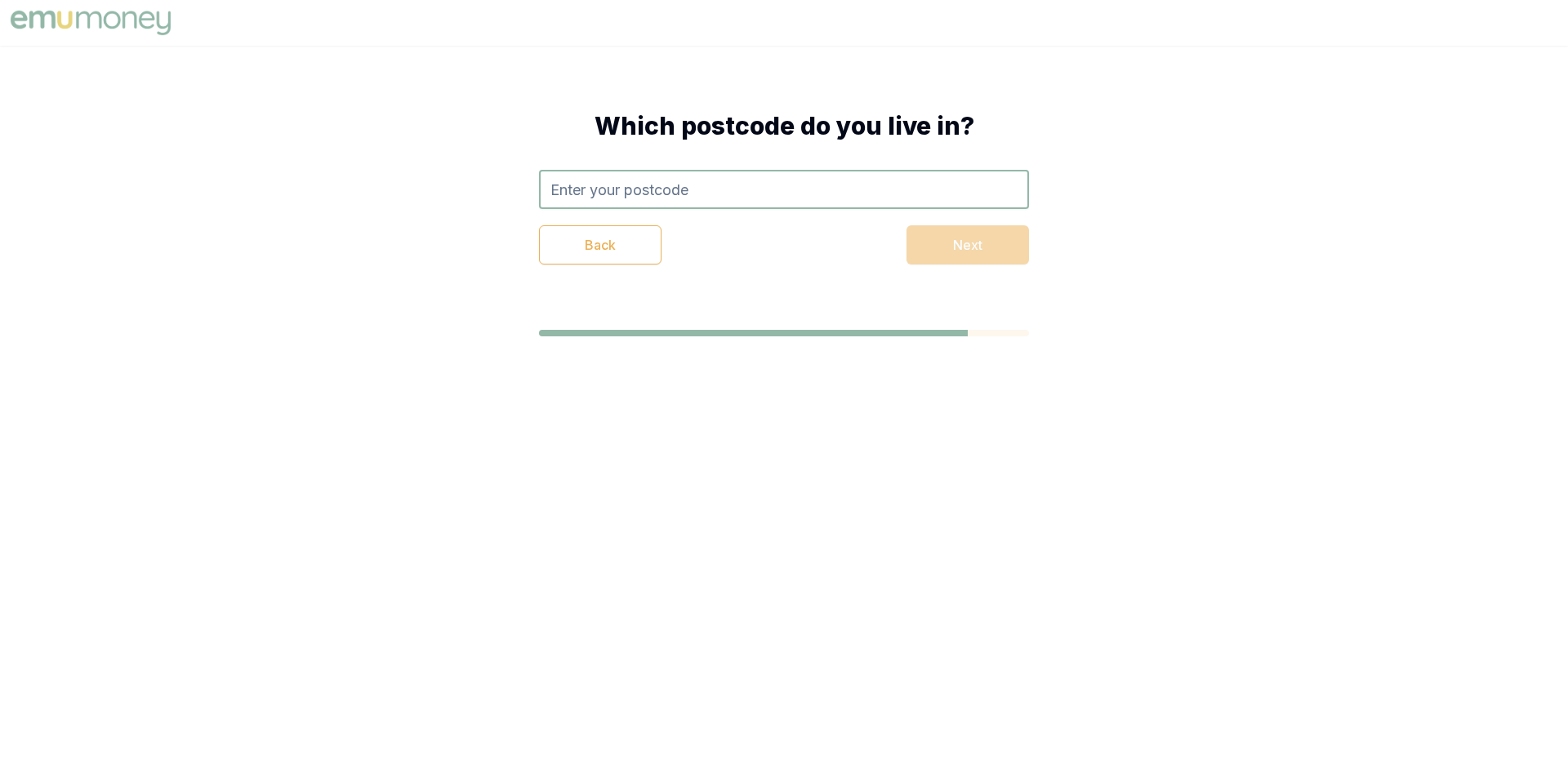
click at [871, 192] on input "text" at bounding box center [784, 189] width 490 height 39
type input "2440"
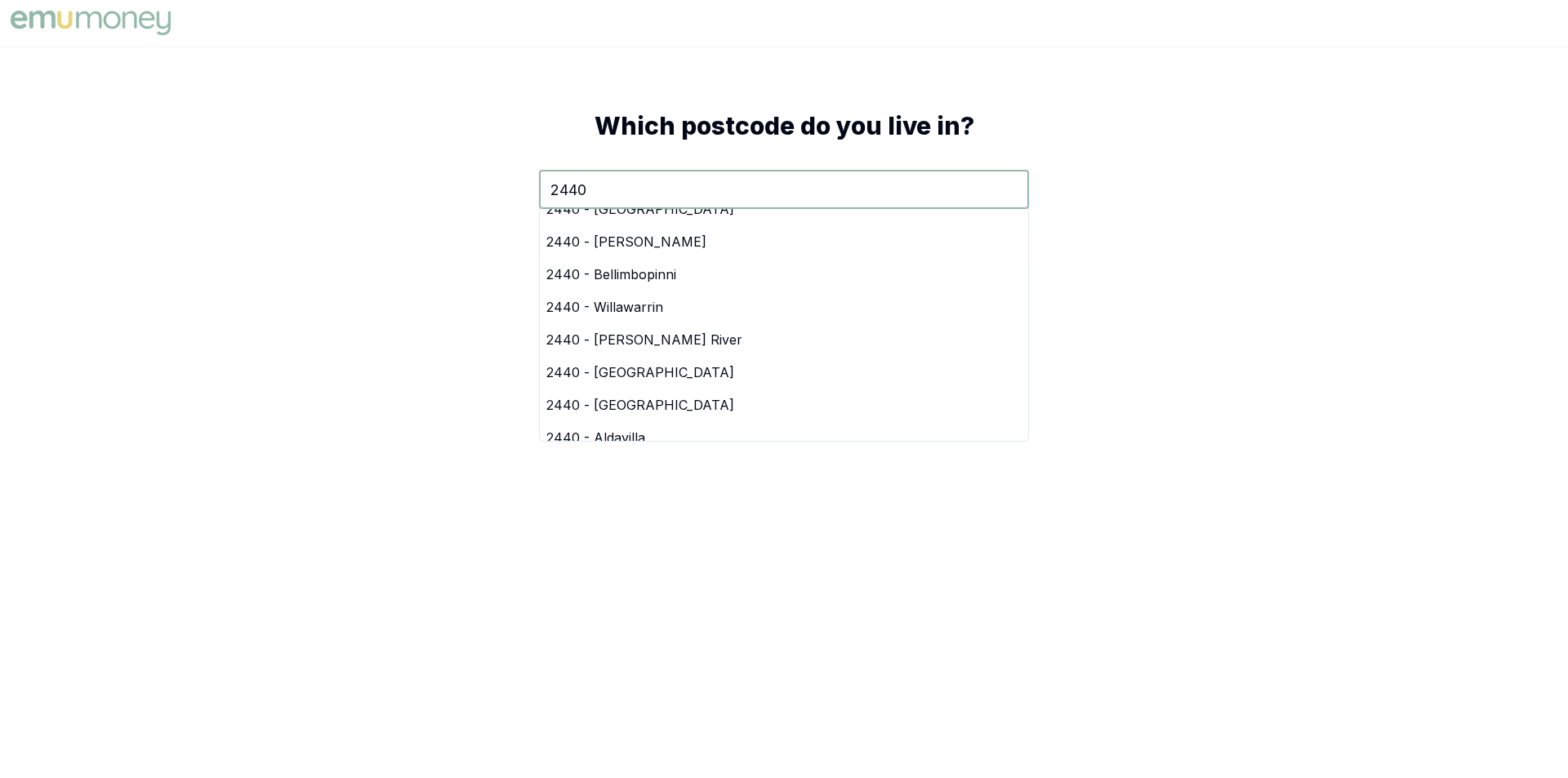
scroll to position [653, 0]
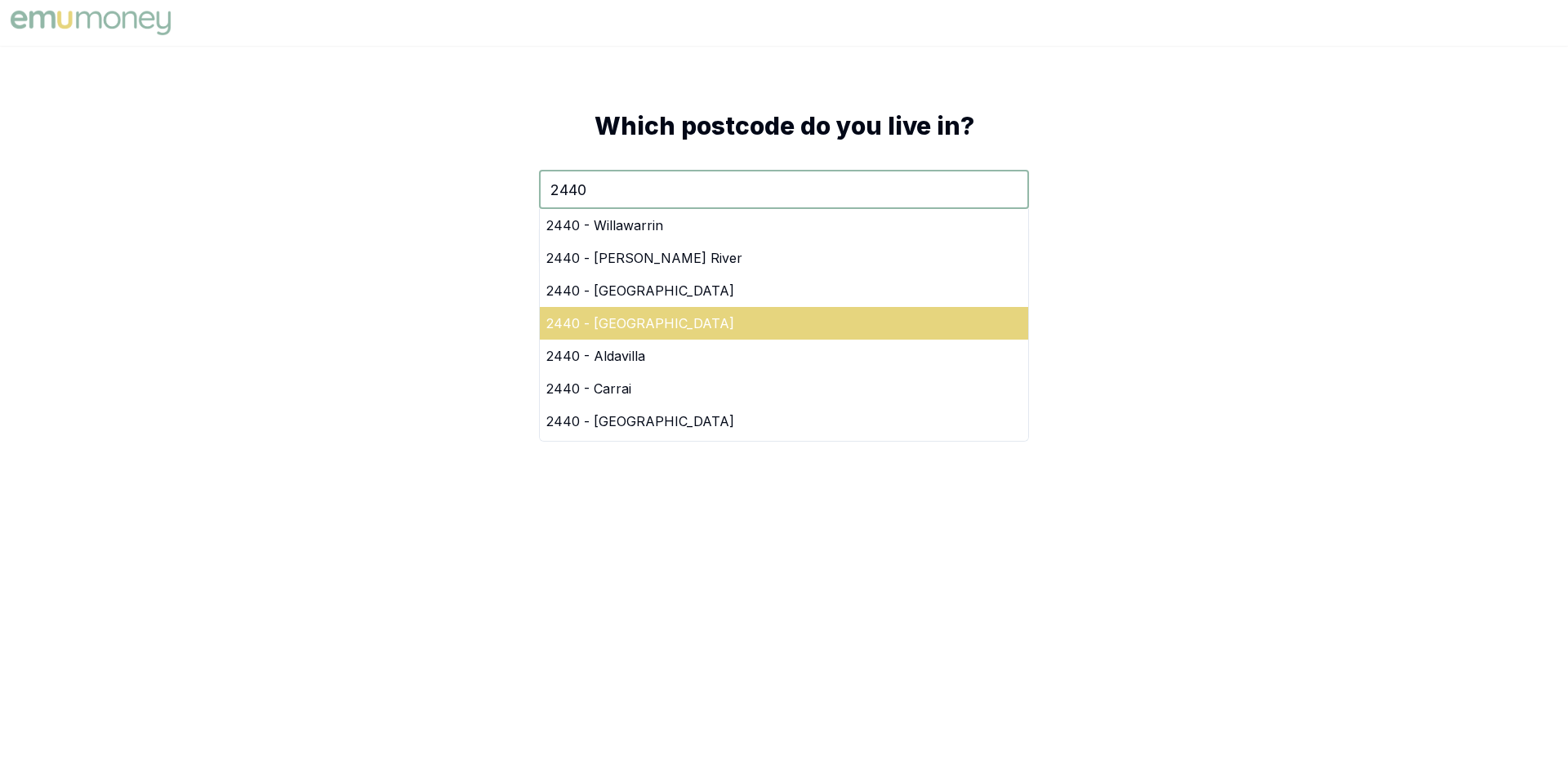
click at [630, 326] on div "2440 - Greenhill" at bounding box center [784, 323] width 489 height 33
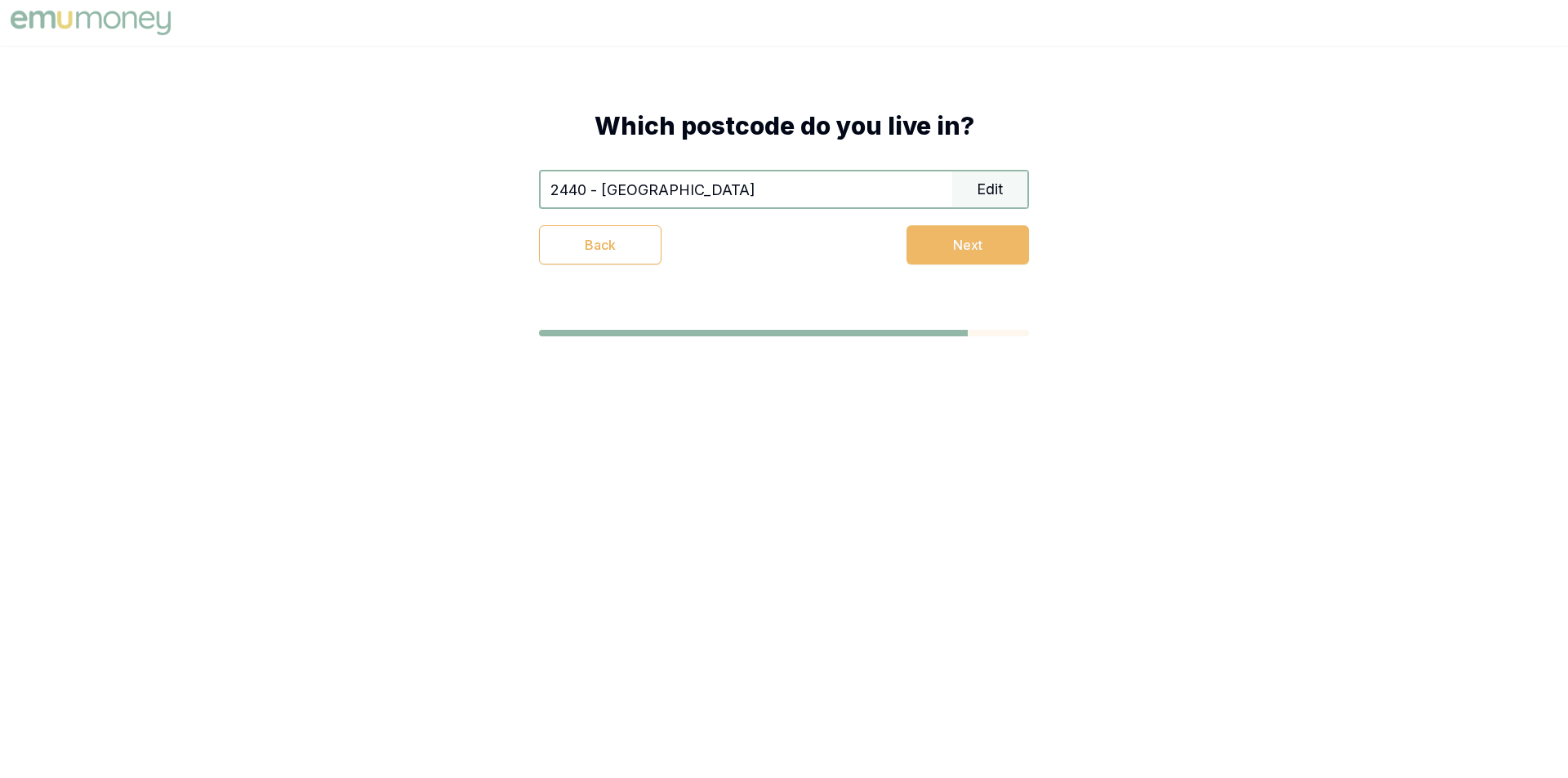
click at [965, 256] on button "Next" at bounding box center [968, 245] width 122 height 39
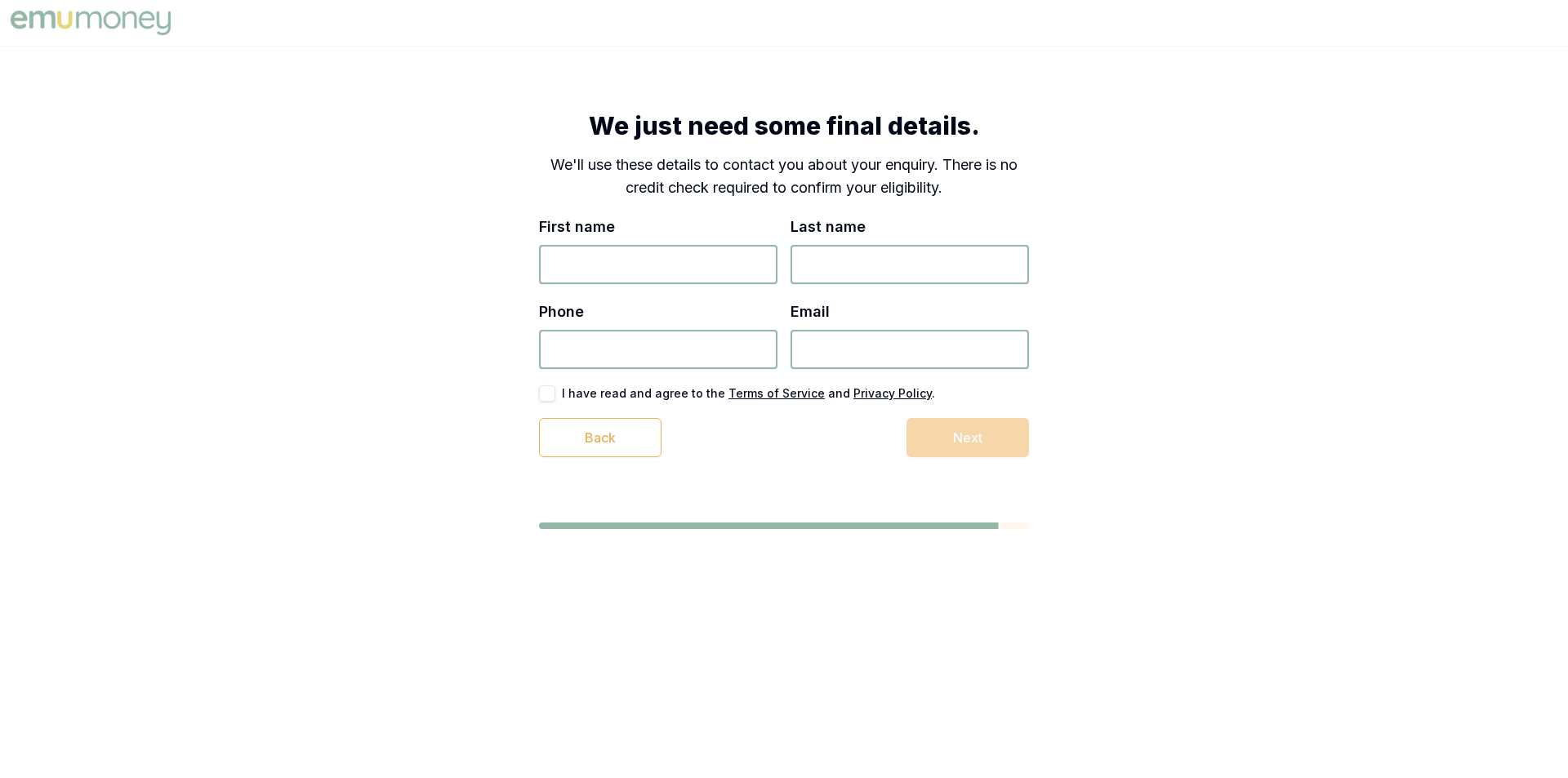
click at [698, 271] on input "First name" at bounding box center [658, 264] width 238 height 39
type input "Victor"
type input "Dixon"
type input "0412 674 693"
click at [847, 344] on input "Email" at bounding box center [909, 349] width 238 height 39
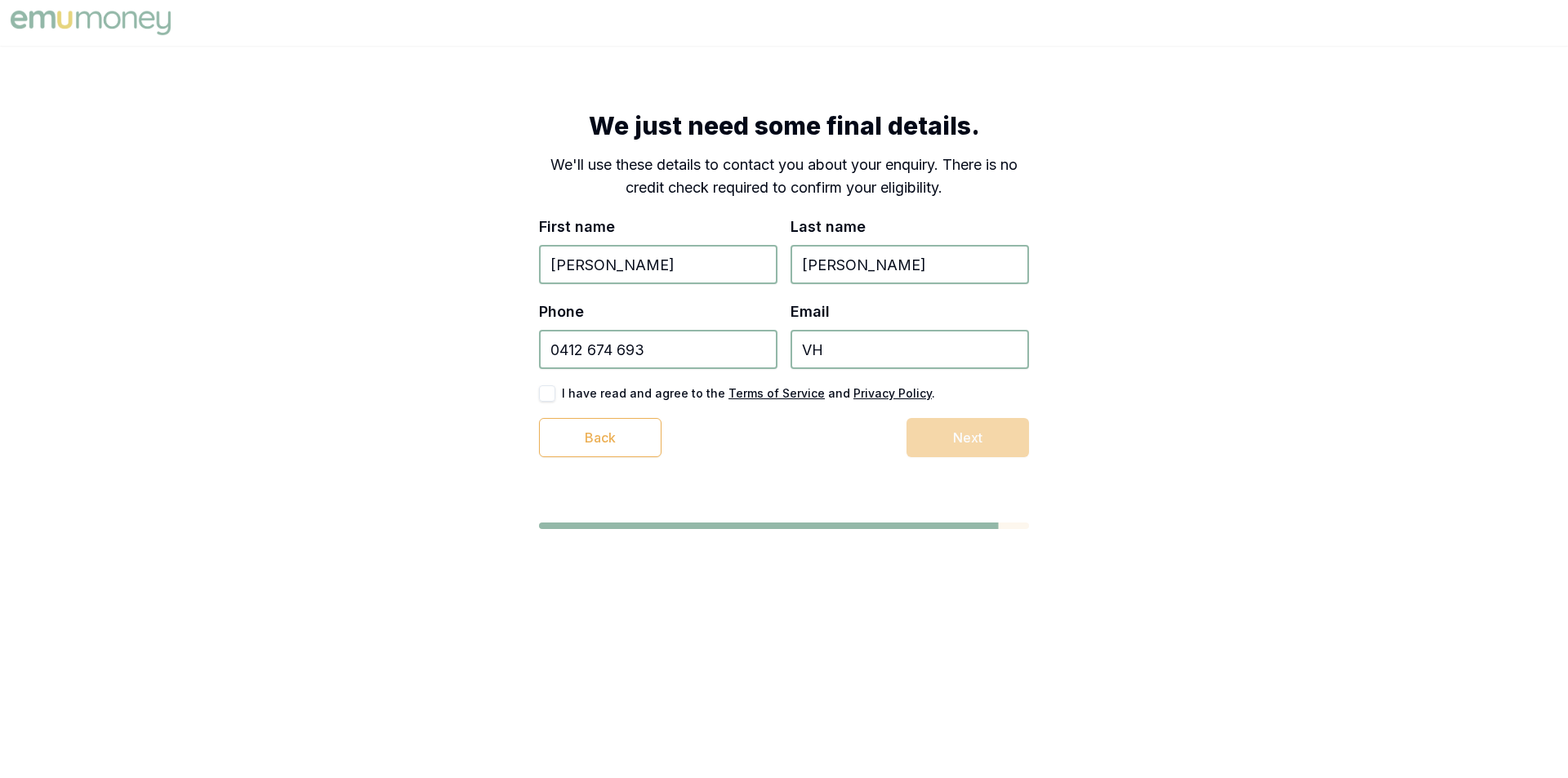
type input "V"
click at [836, 351] on input "vjsgfd91@hotmail.com" at bounding box center [909, 349] width 238 height 39
type input "vjsgfcd91@hotmail.com"
click at [537, 396] on div "We just need some final details. We'll use these details to contact you about y…" at bounding box center [784, 284] width 621 height 477
click at [541, 396] on button "button" at bounding box center [547, 394] width 17 height 17
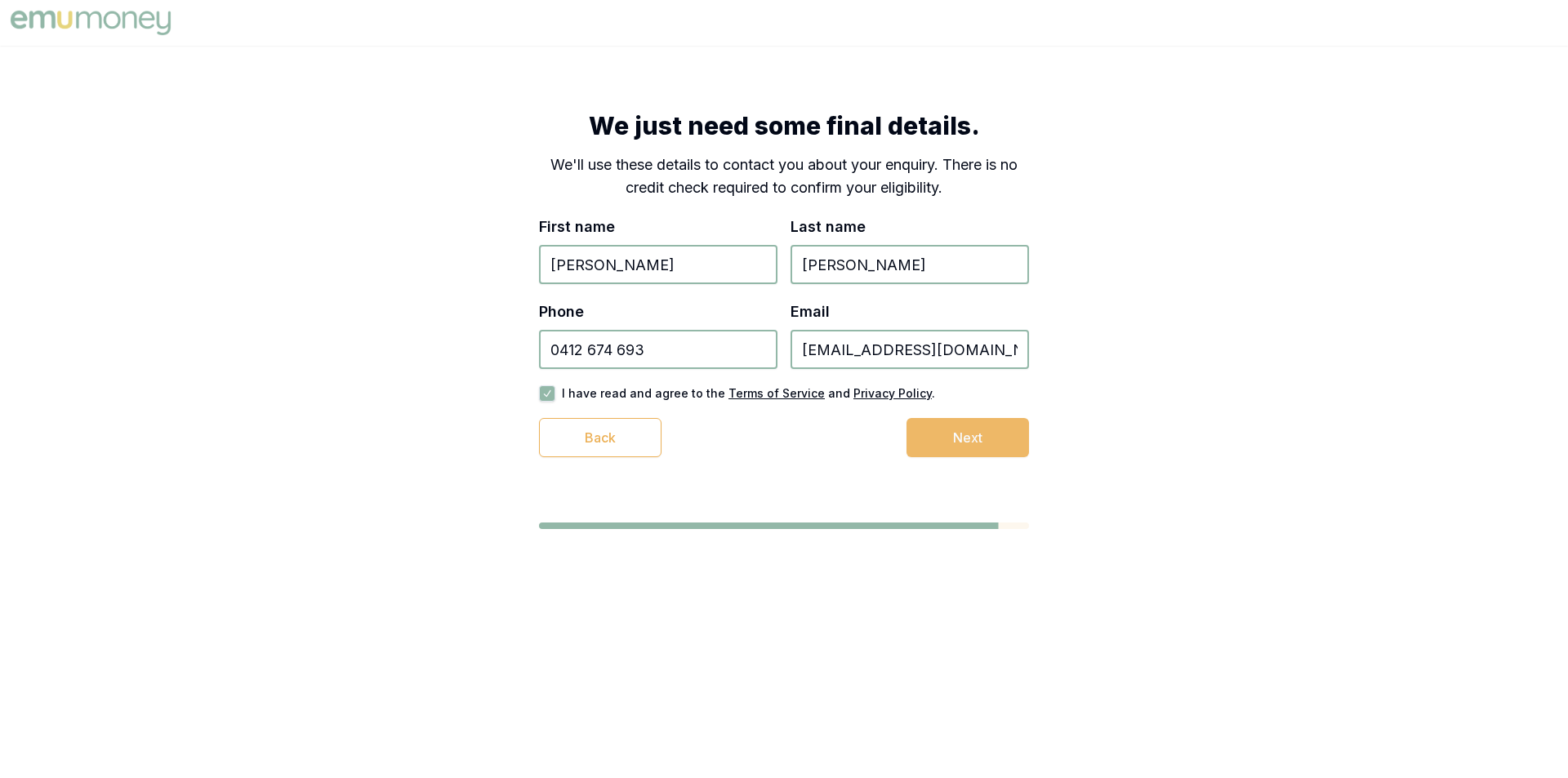
click at [977, 439] on button "Next" at bounding box center [968, 437] width 122 height 39
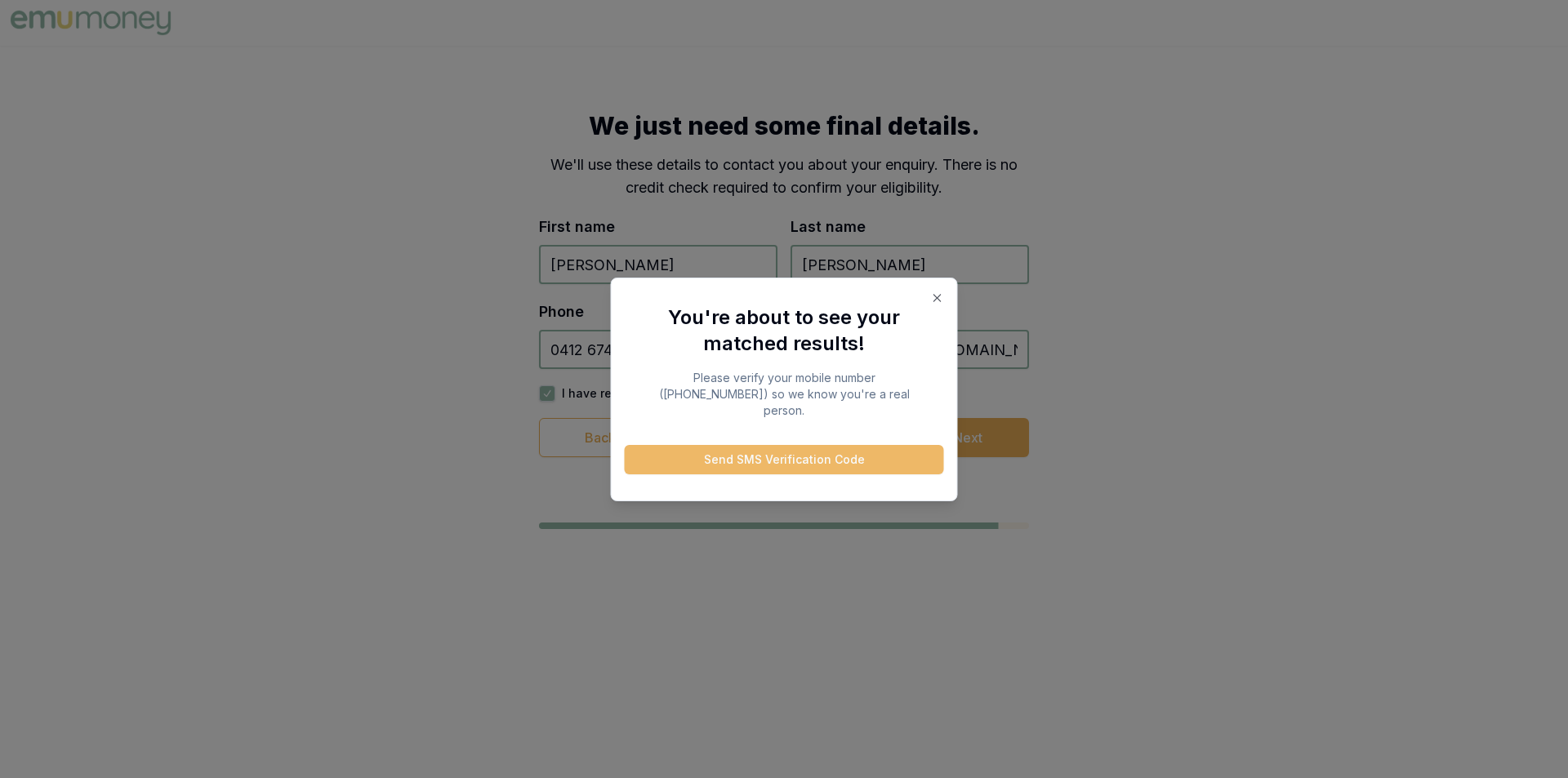
click at [794, 456] on button "Send SMS Verification Code" at bounding box center [784, 460] width 319 height 30
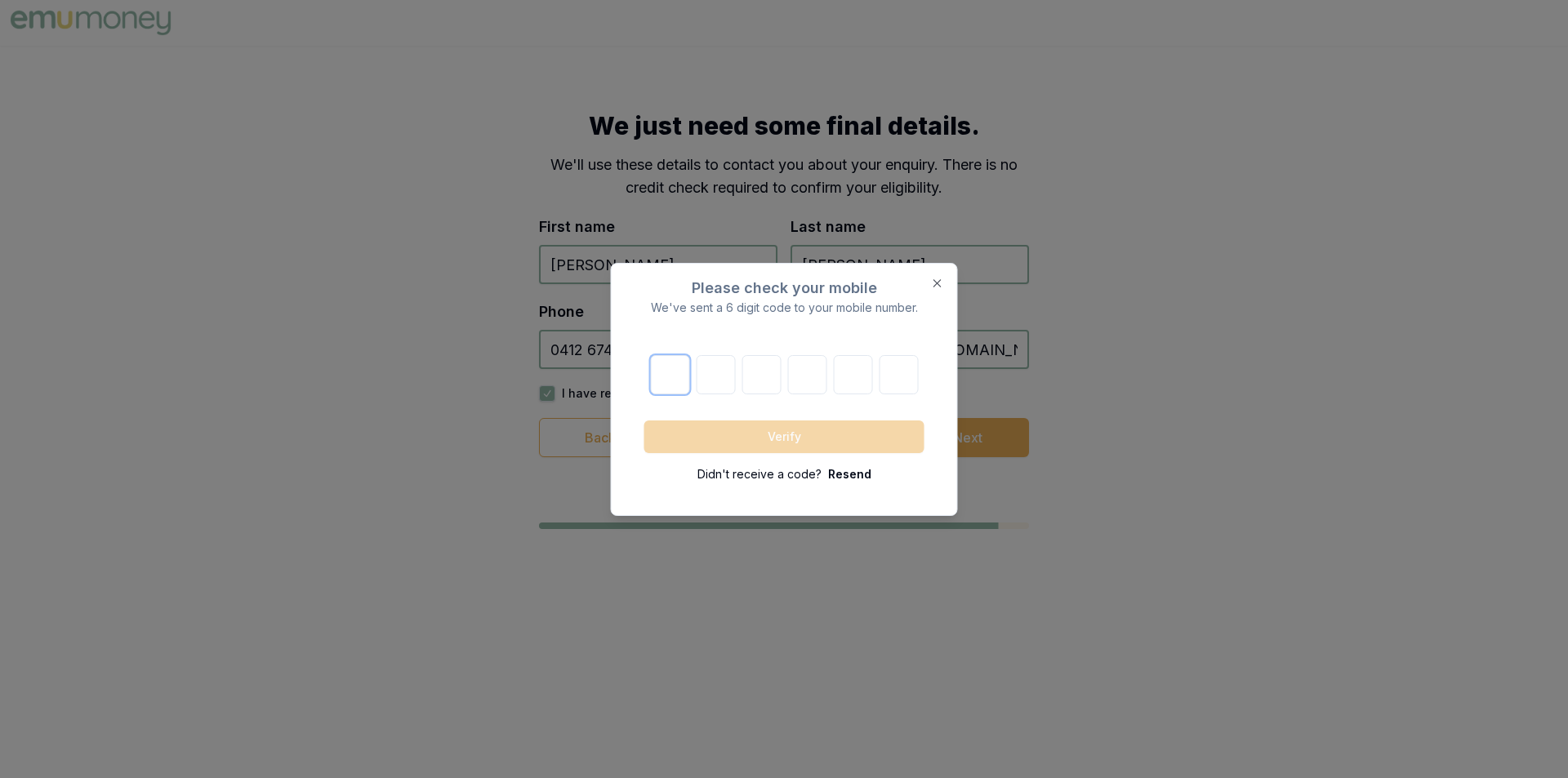
click at [673, 372] on input "number" at bounding box center [669, 375] width 39 height 39
type input "1"
type input "2"
type input "9"
type input "2"
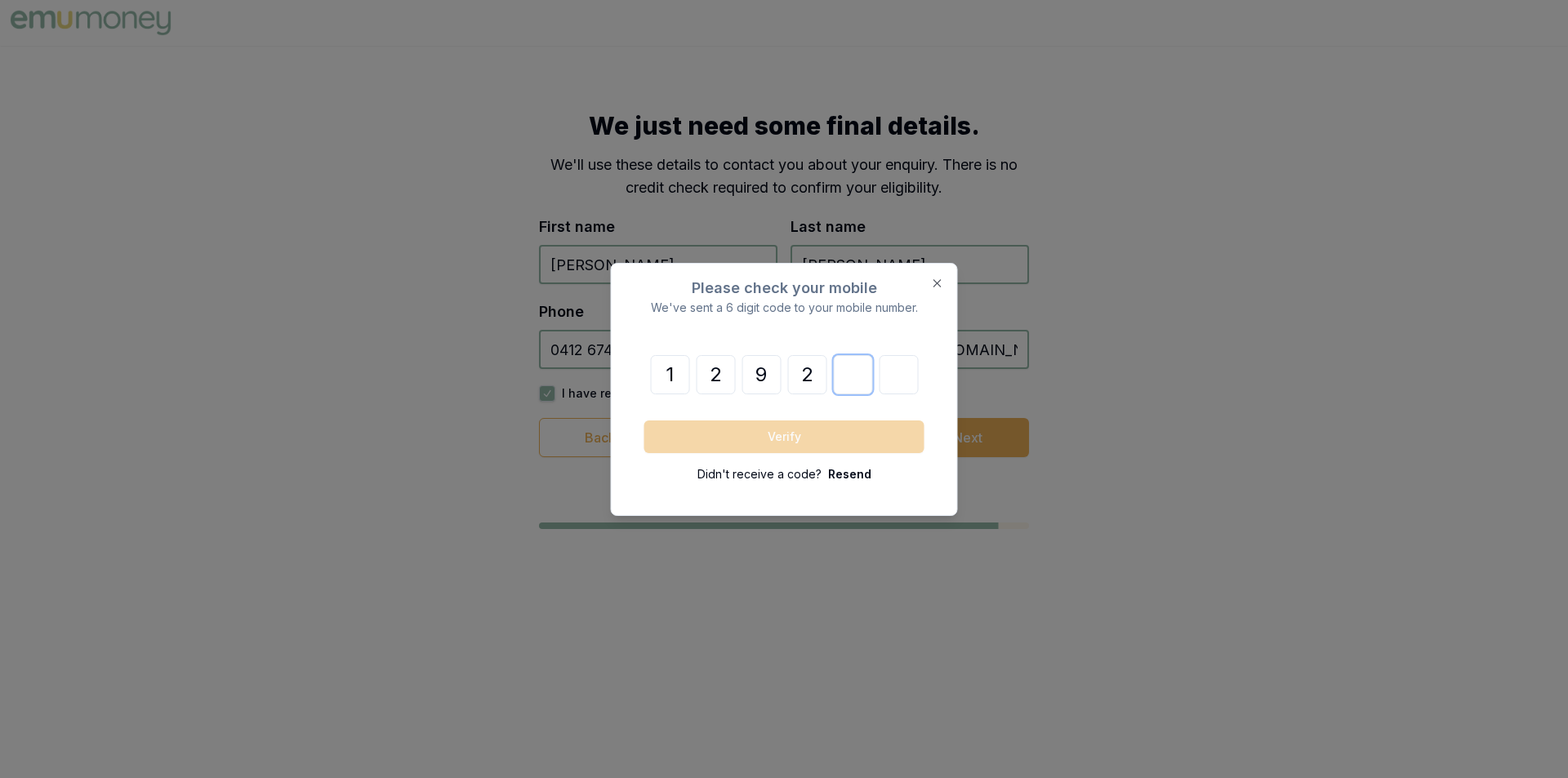
type input "3"
type input "2"
click at [866, 437] on button "Verify" at bounding box center [784, 437] width 280 height 33
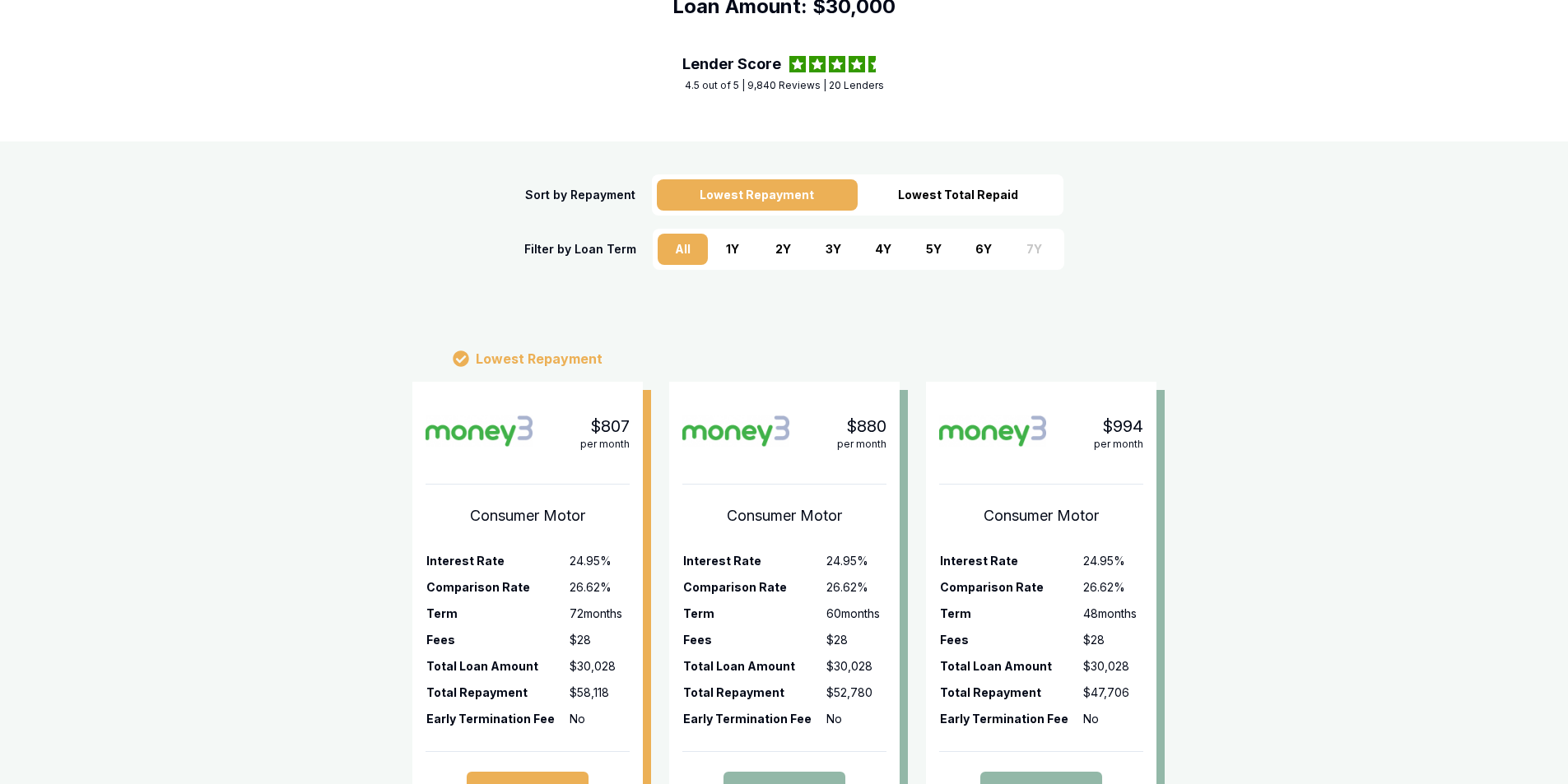
scroll to position [329, 0]
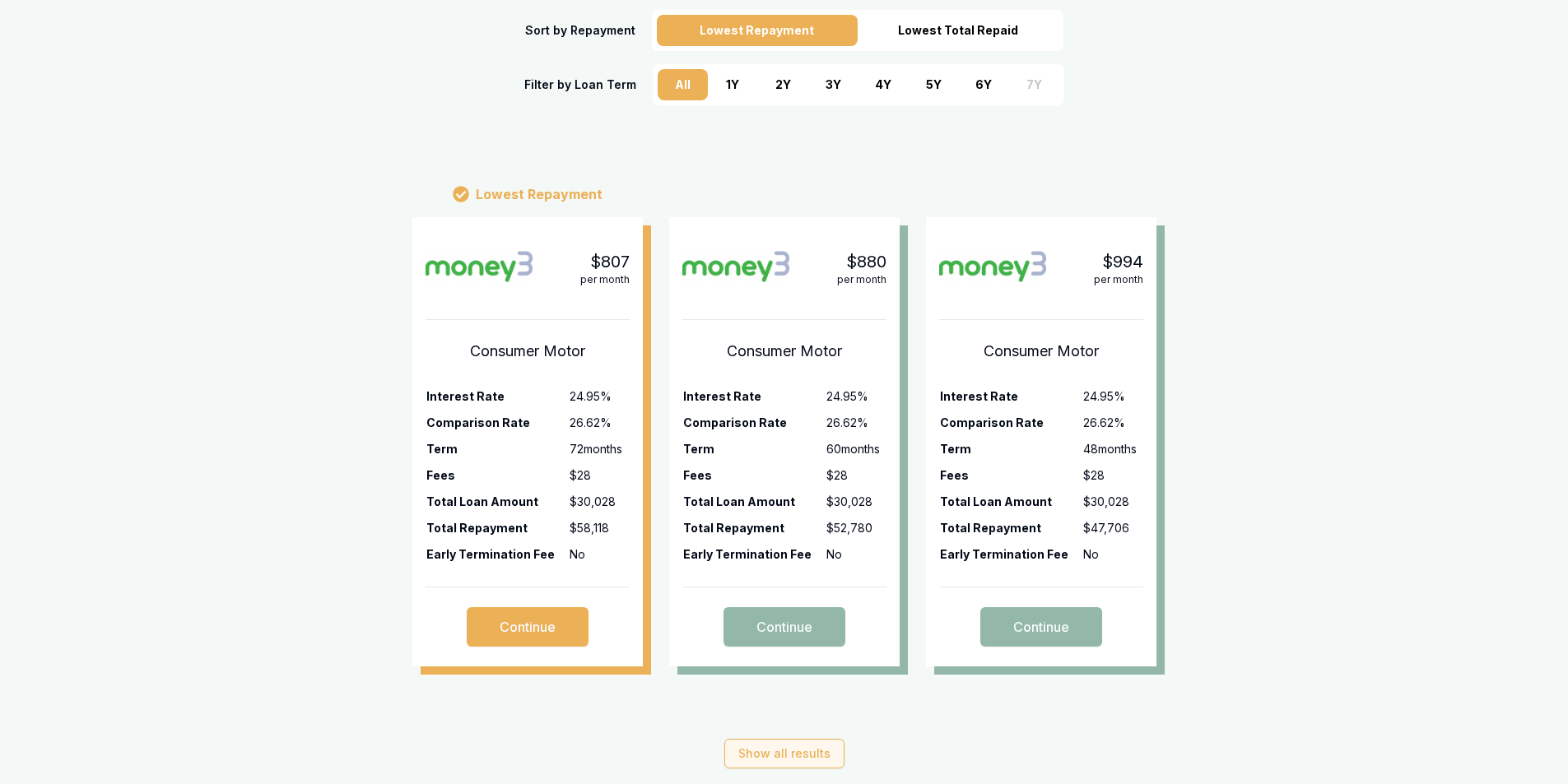
click at [811, 755] on button "Show all results" at bounding box center [784, 754] width 120 height 30
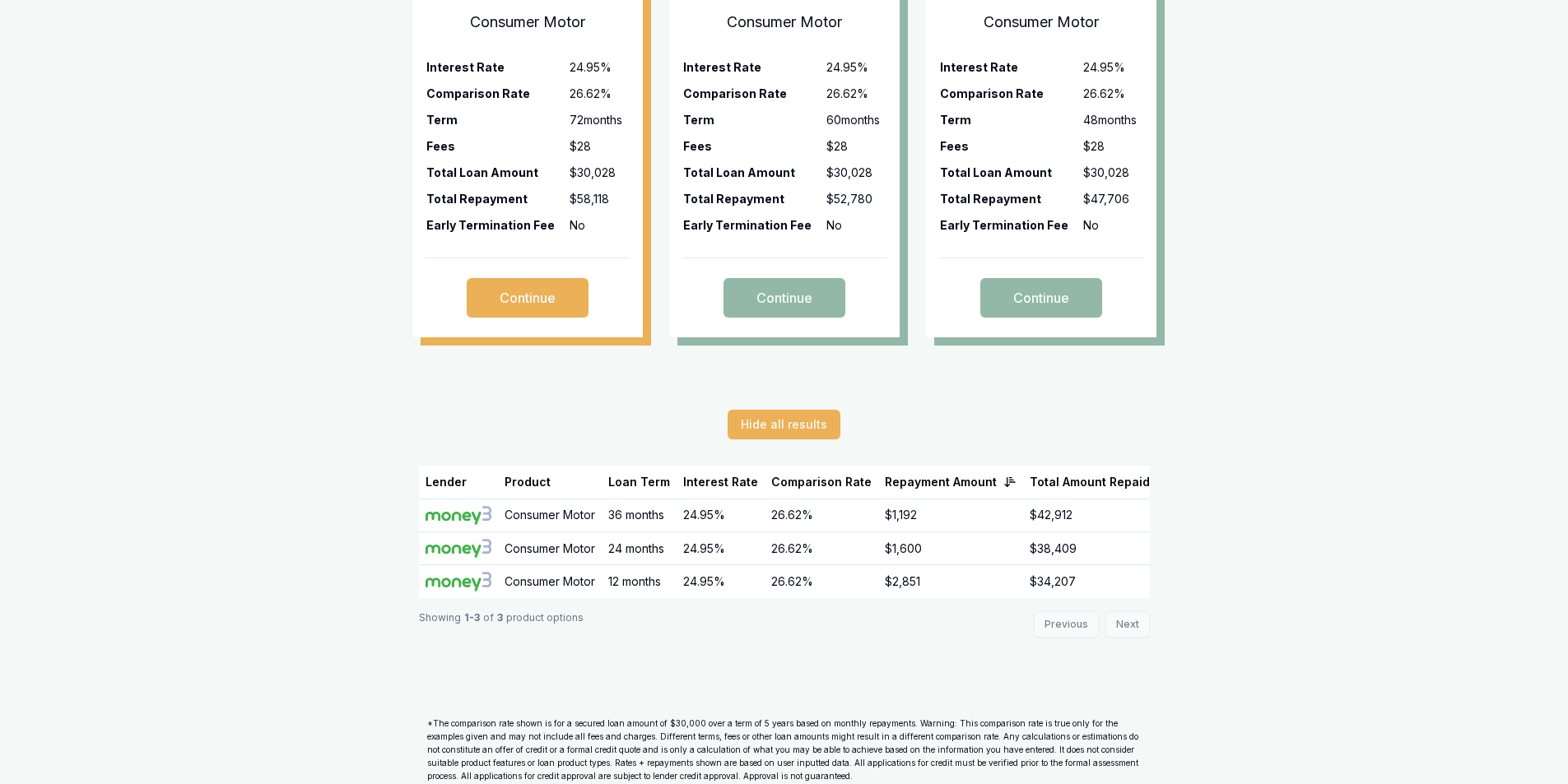
scroll to position [722, 0]
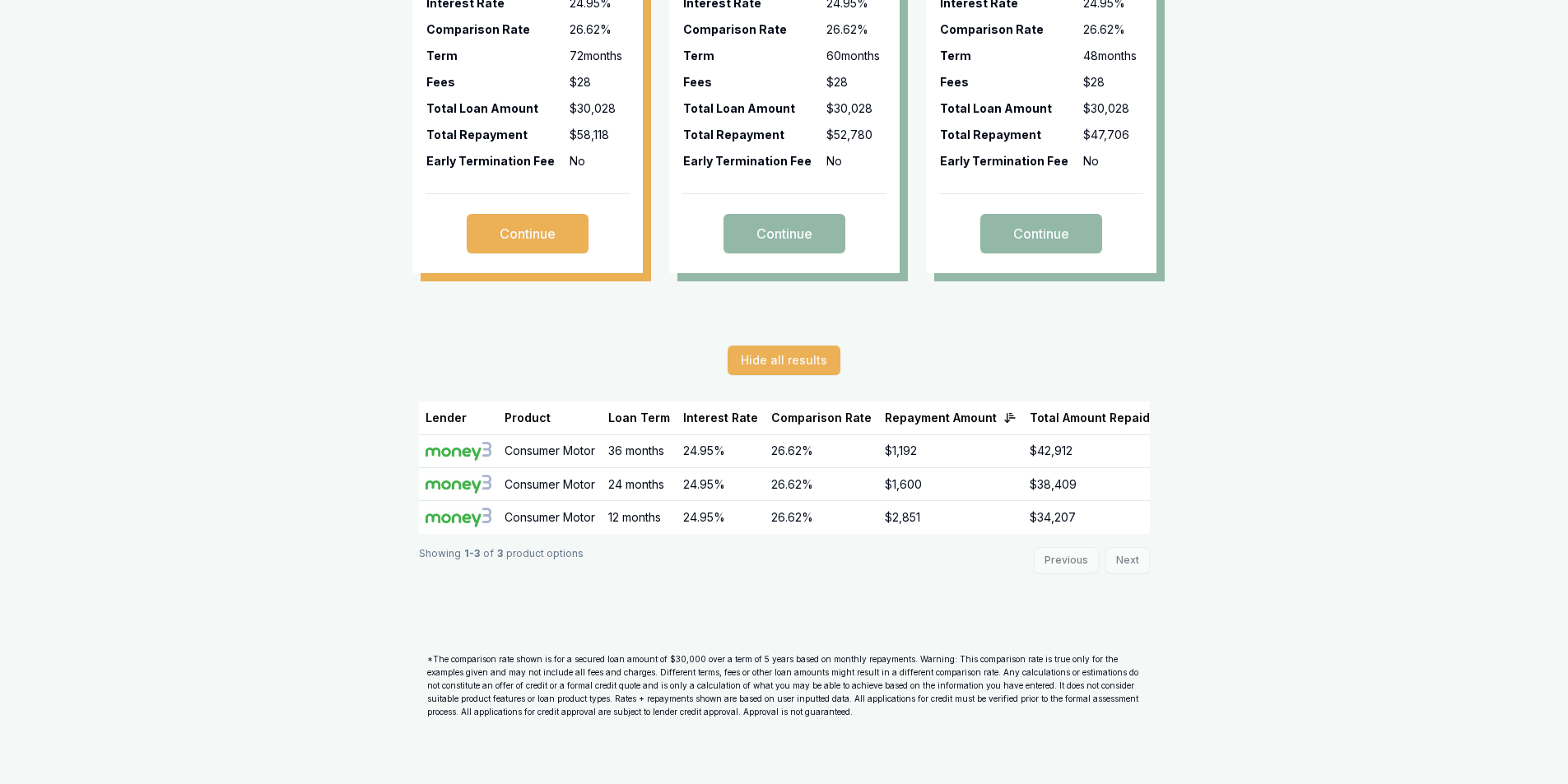
click at [1138, 562] on div "Previous Next" at bounding box center [1091, 561] width 116 height 27
click at [1128, 559] on div "Previous Next" at bounding box center [1091, 561] width 116 height 27
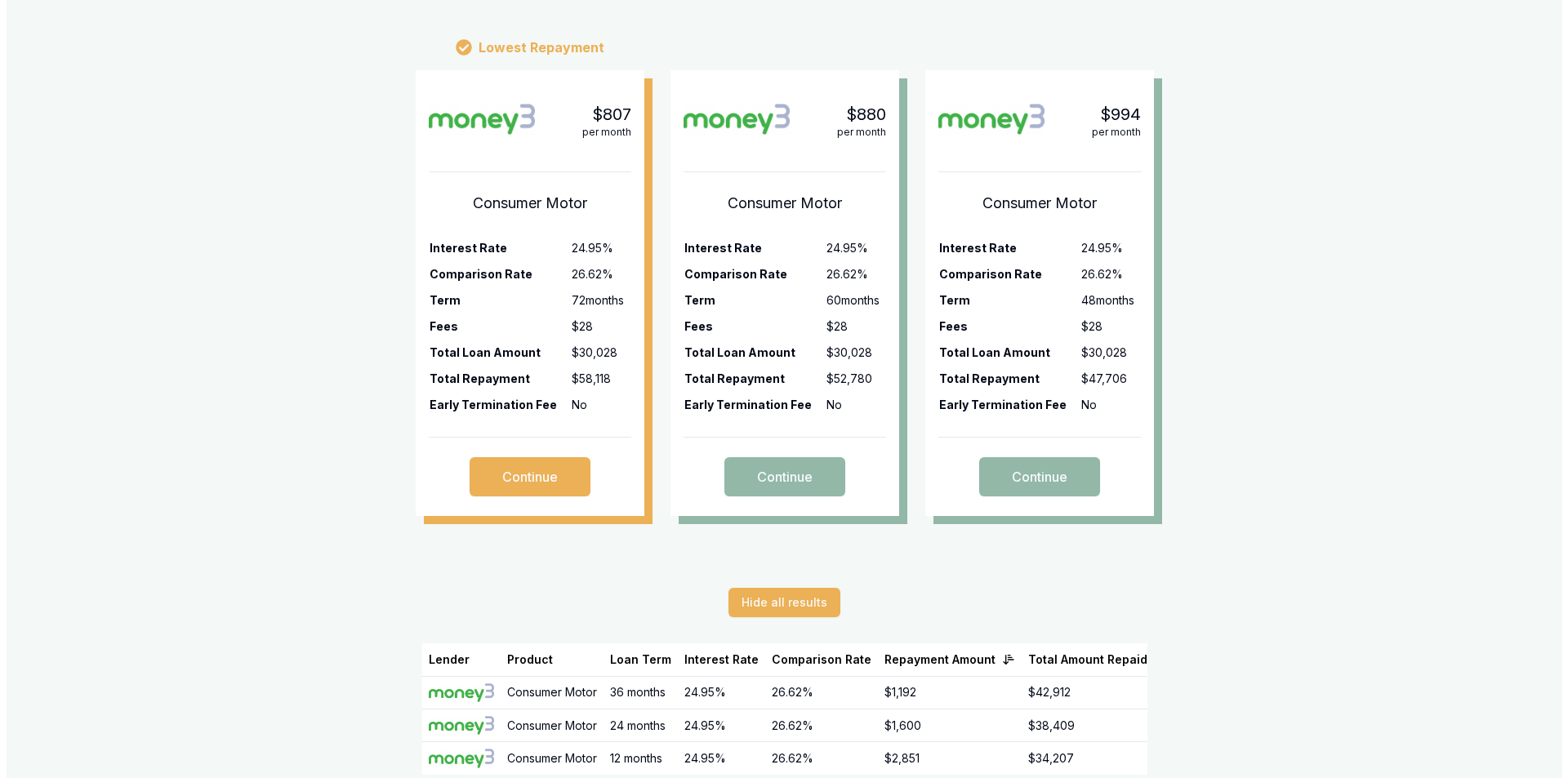
scroll to position [390, 0]
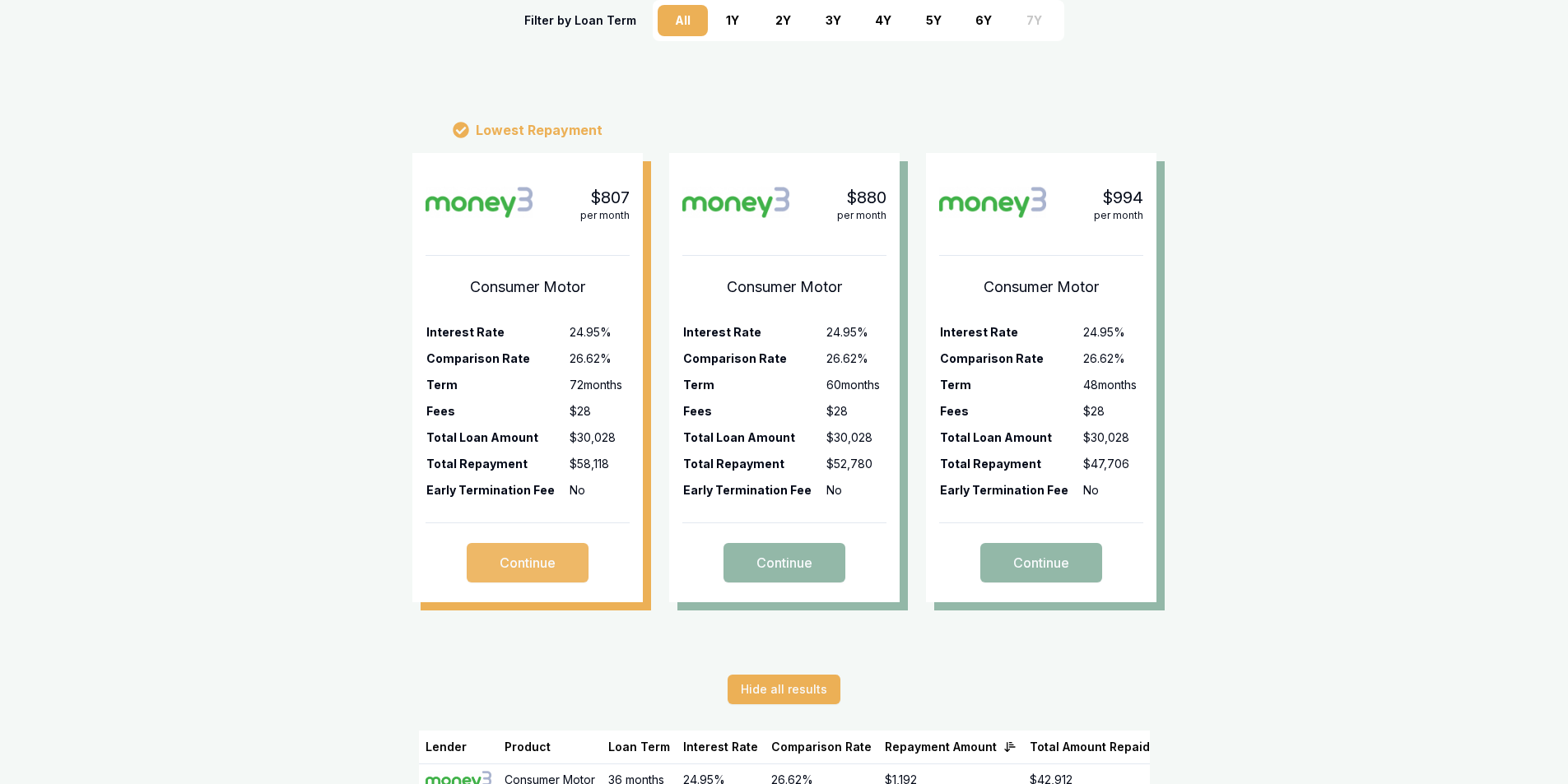
click at [531, 561] on button "Continue" at bounding box center [527, 562] width 122 height 39
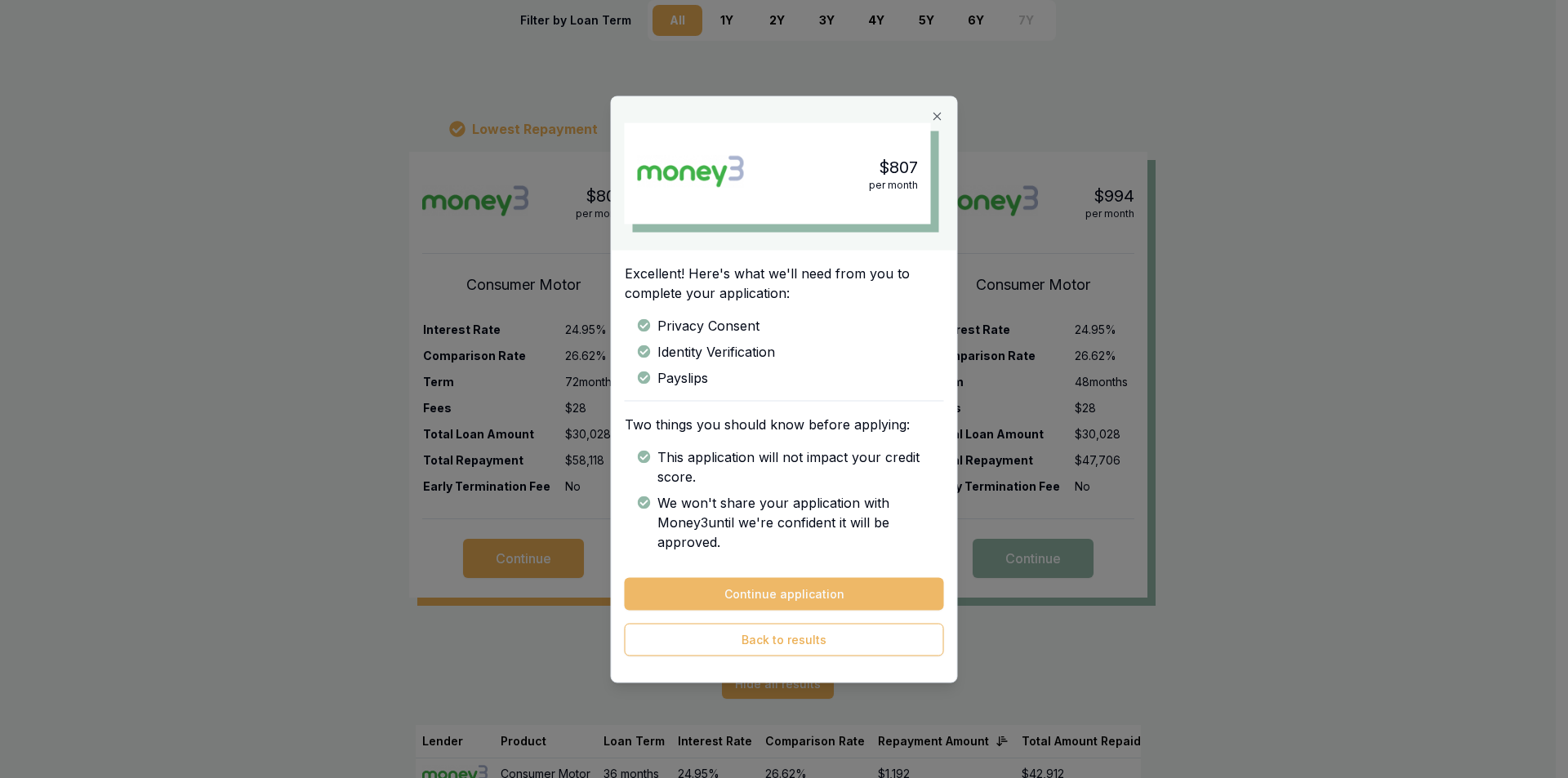
click at [814, 590] on button "Continue application" at bounding box center [784, 594] width 319 height 33
